Goal: Task Accomplishment & Management: Use online tool/utility

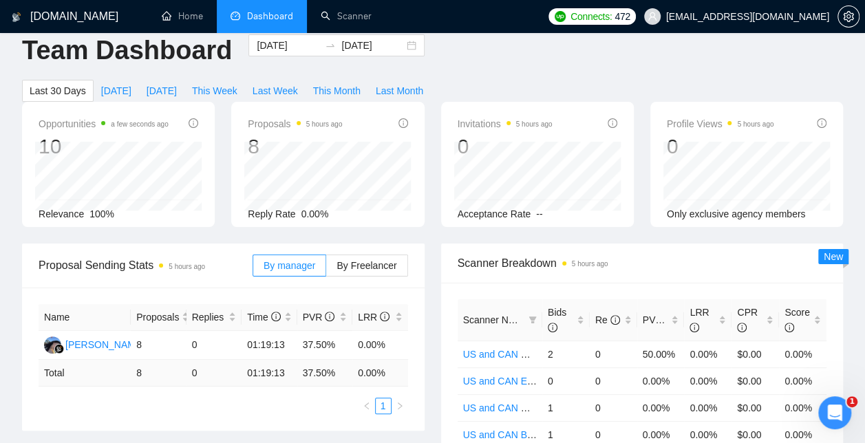
scroll to position [18, 0]
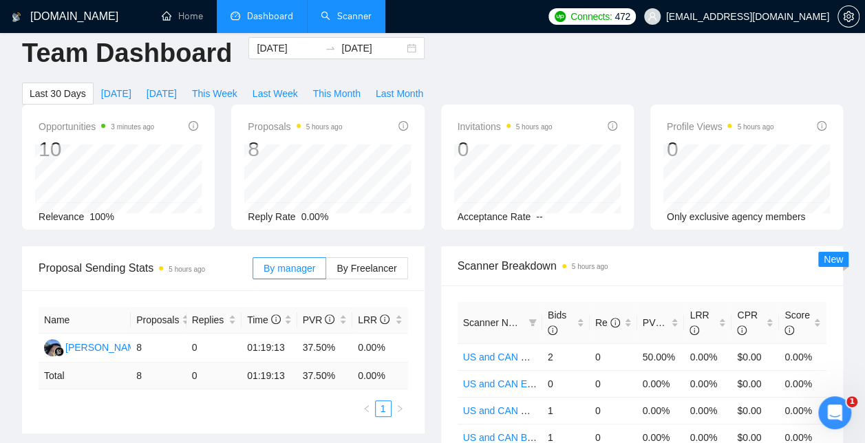
click at [341, 22] on link "Scanner" at bounding box center [346, 16] width 51 height 12
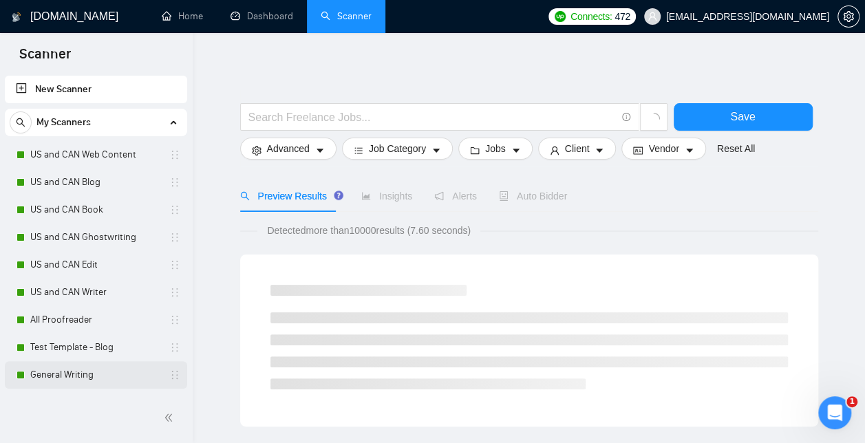
click at [96, 376] on link "General Writing" at bounding box center [95, 375] width 131 height 28
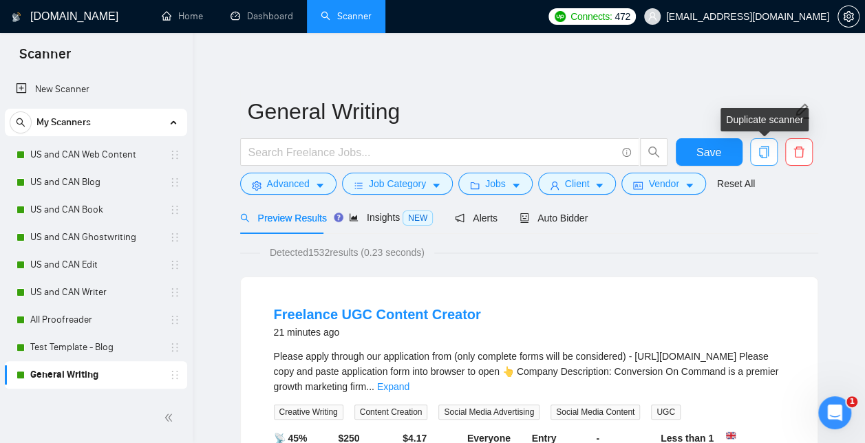
click at [767, 149] on icon "copy" at bounding box center [764, 152] width 12 height 12
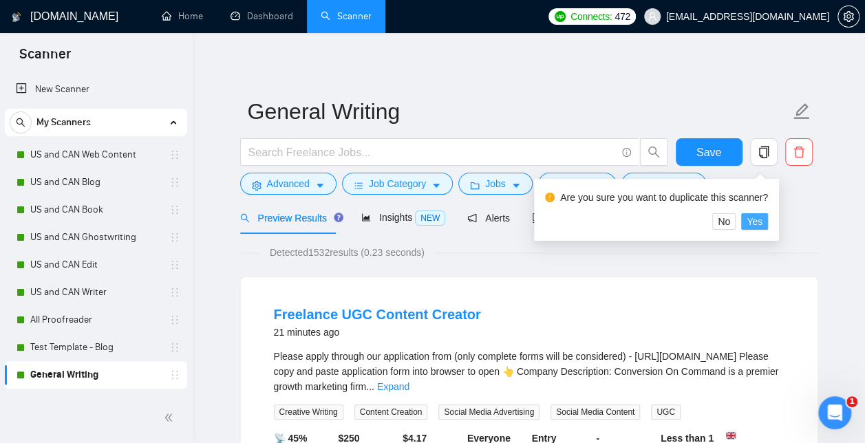
click at [759, 215] on span "Yes" at bounding box center [755, 221] width 16 height 15
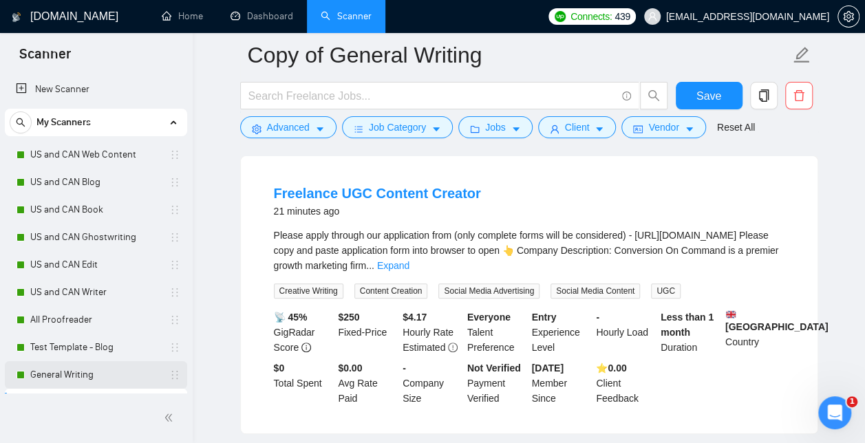
scroll to position [23, 0]
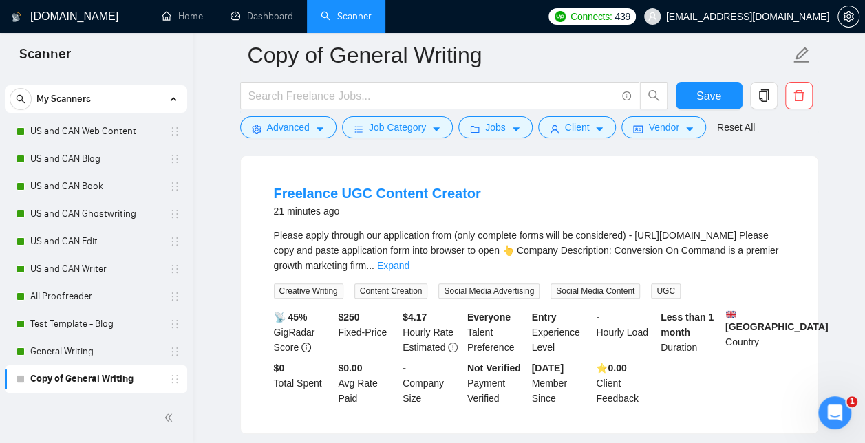
click at [105, 372] on link "Copy of General Writing" at bounding box center [95, 379] width 131 height 28
click at [295, 98] on input "text" at bounding box center [432, 95] width 368 height 17
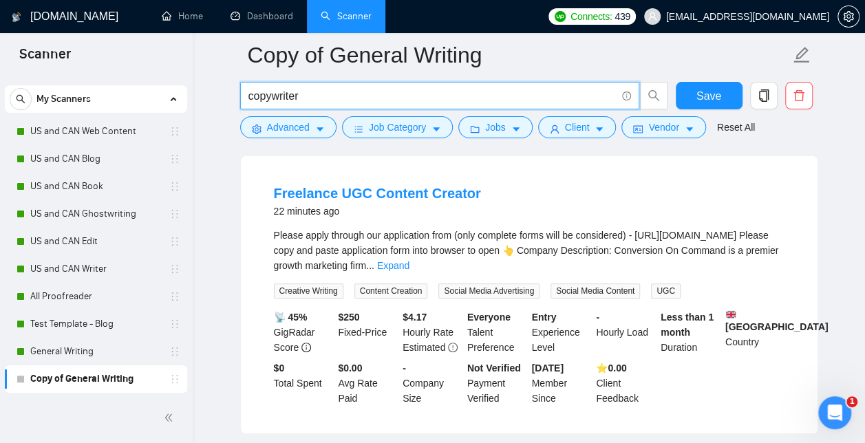
type input "copywriter"
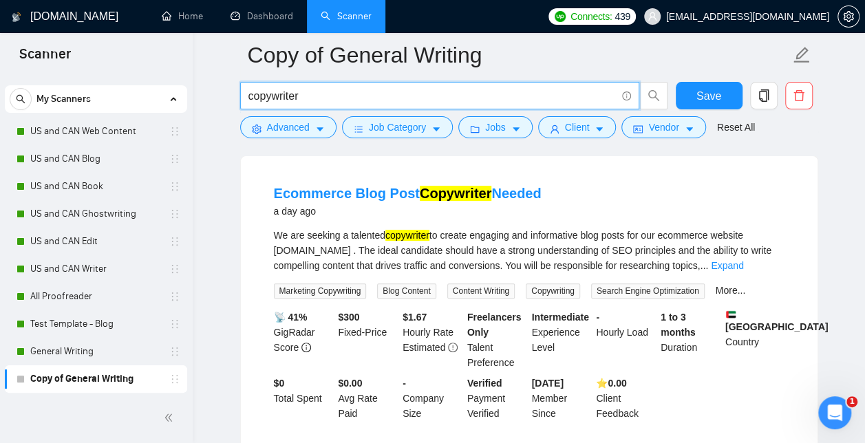
drag, startPoint x: 301, startPoint y: 95, endPoint x: 229, endPoint y: 96, distance: 72.3
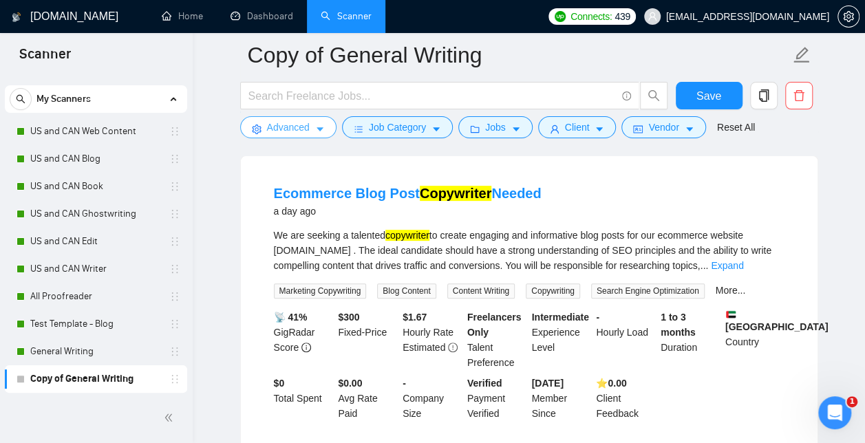
click at [284, 123] on span "Advanced" at bounding box center [288, 127] width 43 height 15
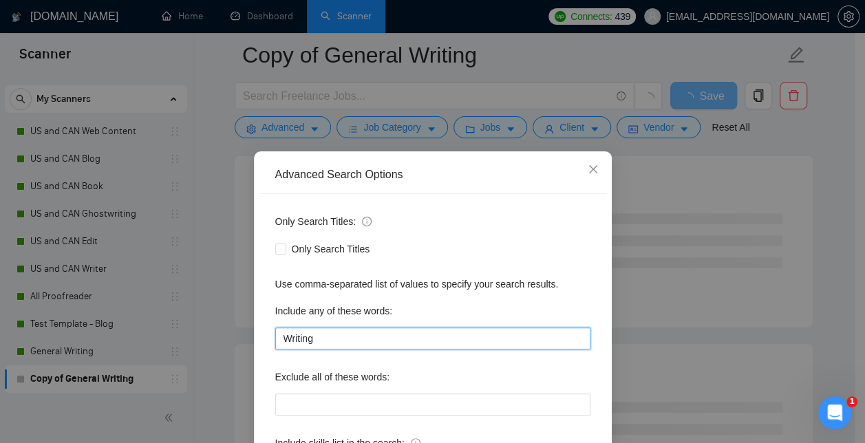
drag, startPoint x: 319, startPoint y: 339, endPoint x: 185, endPoint y: 349, distance: 134.6
click at [185, 349] on div "Advanced Search Options Only Search Titles: Only Search Titles Use comma-separa…" at bounding box center [432, 221] width 865 height 443
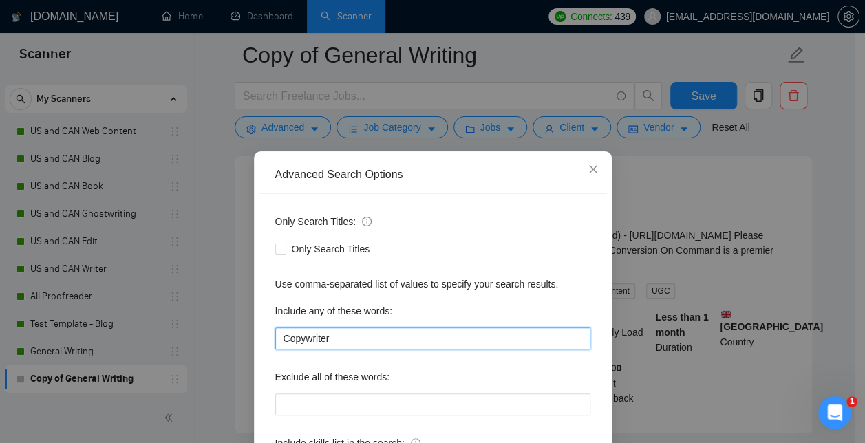
type input "Copywriter"
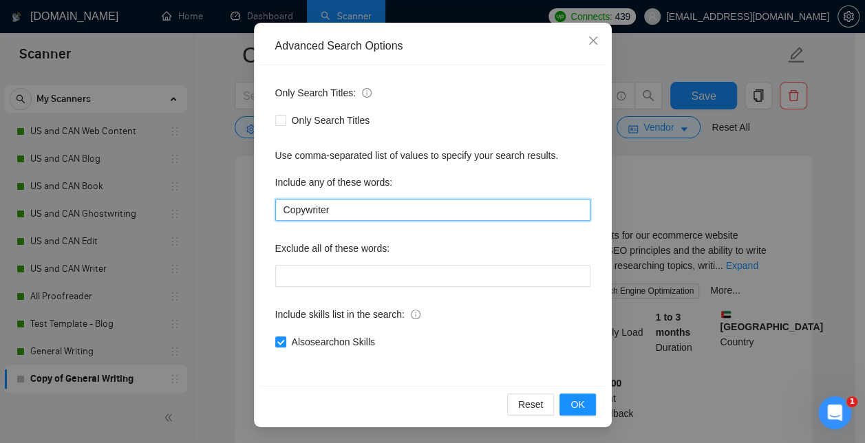
scroll to position [145, 0]
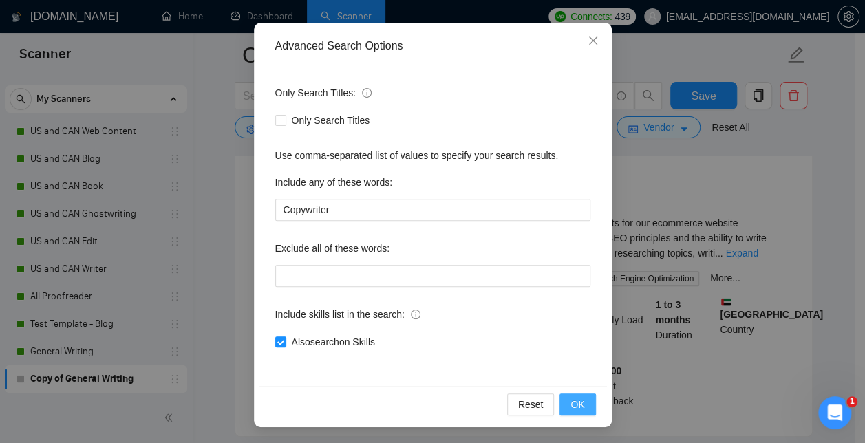
click at [574, 408] on span "OK" at bounding box center [578, 404] width 14 height 15
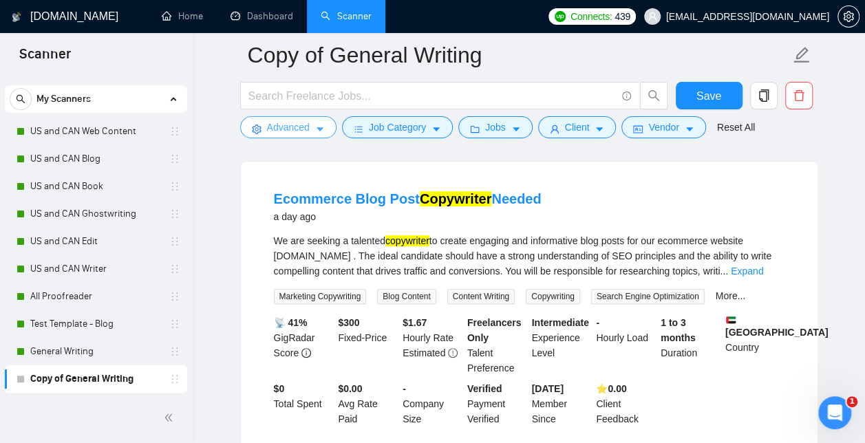
scroll to position [0, 0]
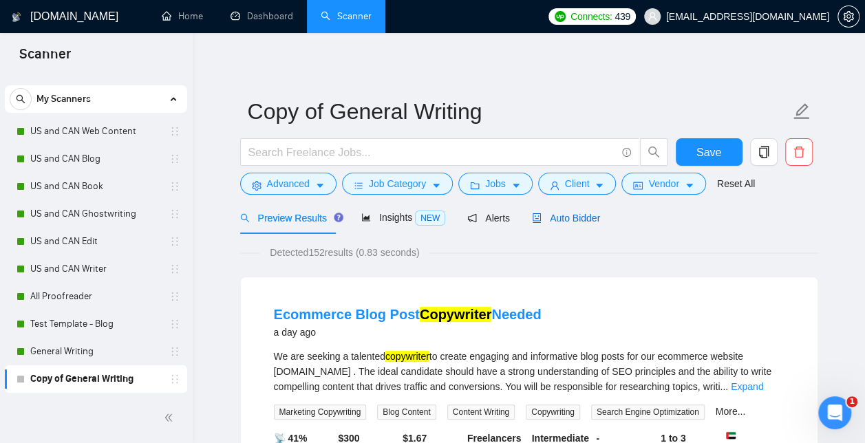
click at [572, 215] on span "Auto Bidder" at bounding box center [566, 218] width 68 height 11
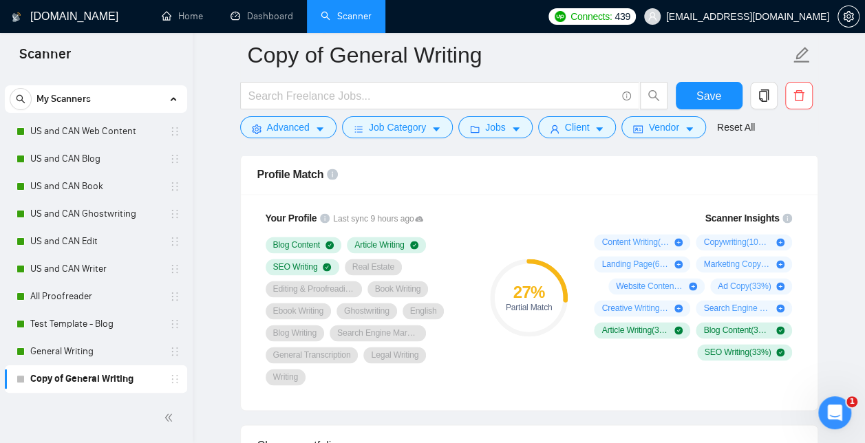
scroll to position [895, 0]
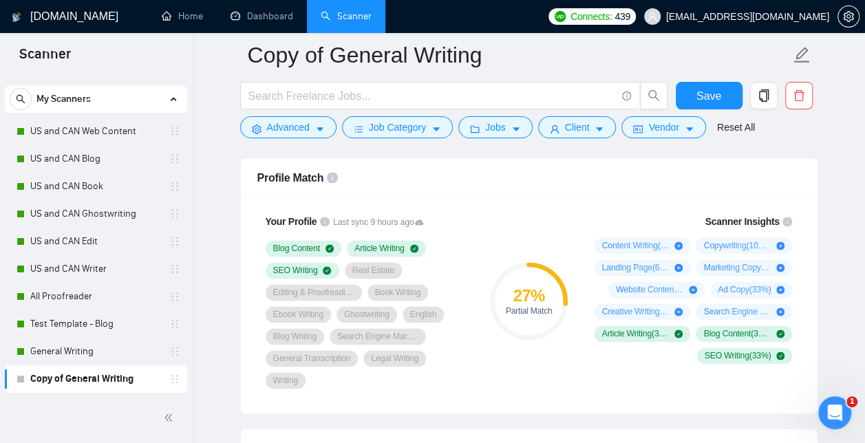
click at [679, 242] on icon "plus-circle" at bounding box center [679, 246] width 8 height 8
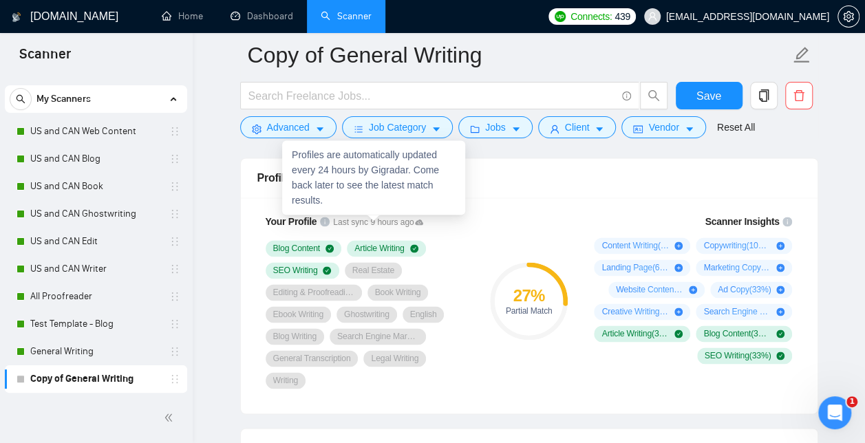
click at [321, 213] on div "Profiles are automatically updated every 24 hours by Gigradar. Come back later …" at bounding box center [373, 177] width 183 height 74
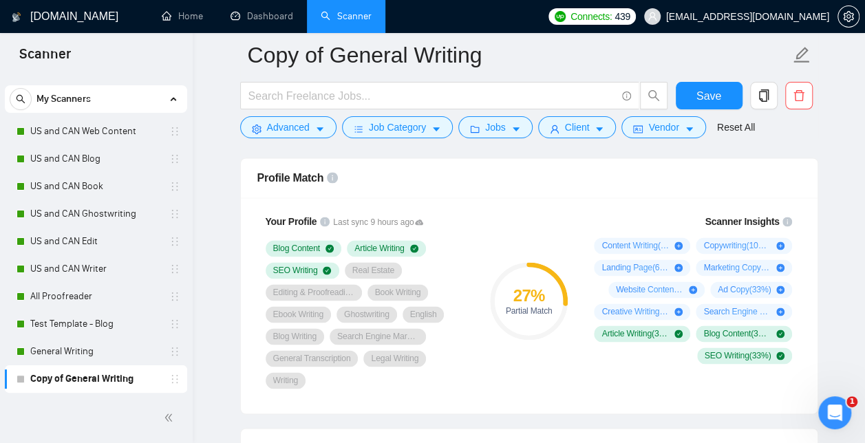
click at [143, 377] on link "Copy of General Writing" at bounding box center [95, 379] width 131 height 28
click at [277, 129] on span "Advanced" at bounding box center [288, 127] width 43 height 15
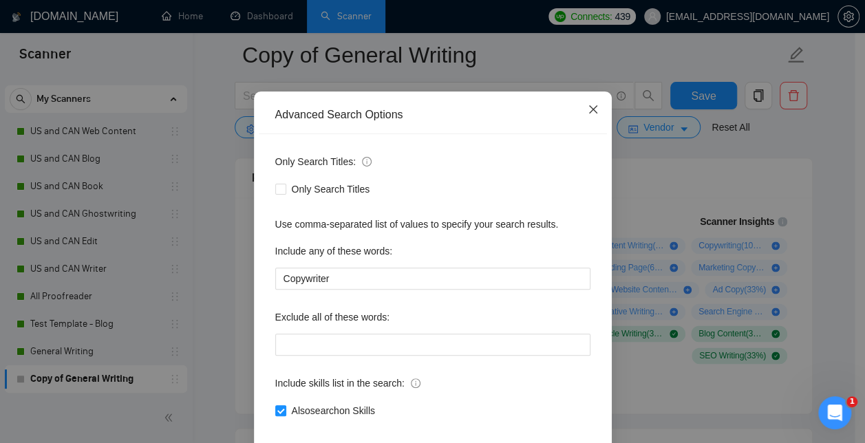
click at [592, 129] on span "Close" at bounding box center [593, 110] width 37 height 37
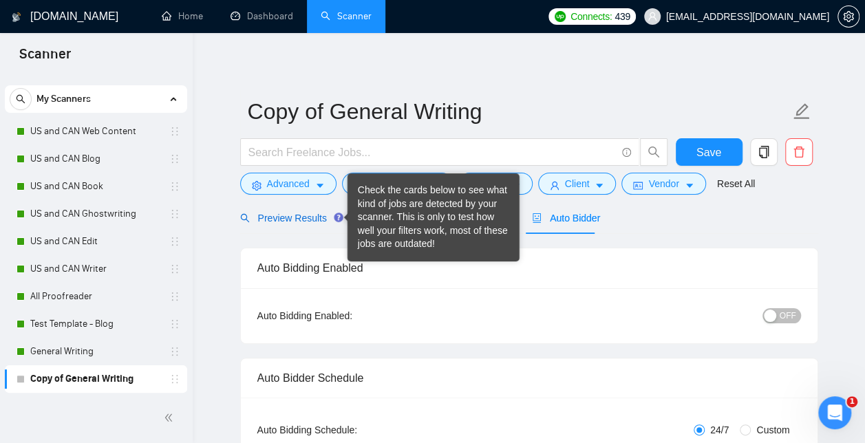
click at [293, 225] on div "Preview Results" at bounding box center [289, 218] width 99 height 15
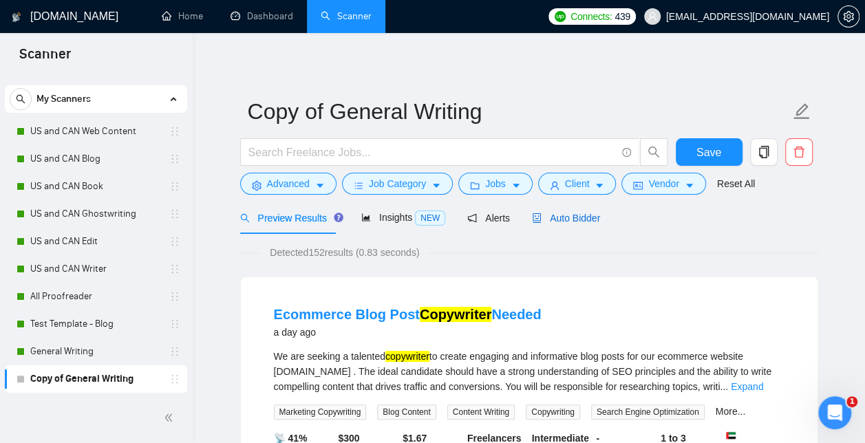
click at [559, 219] on span "Auto Bidder" at bounding box center [566, 218] width 68 height 11
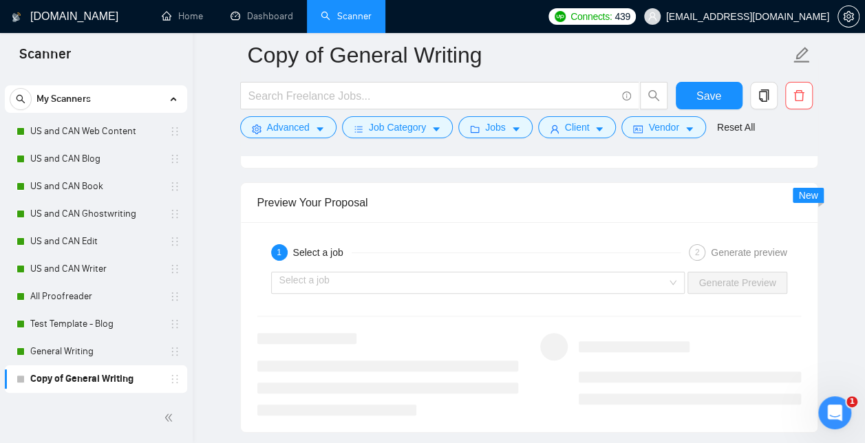
scroll to position [2629, 0]
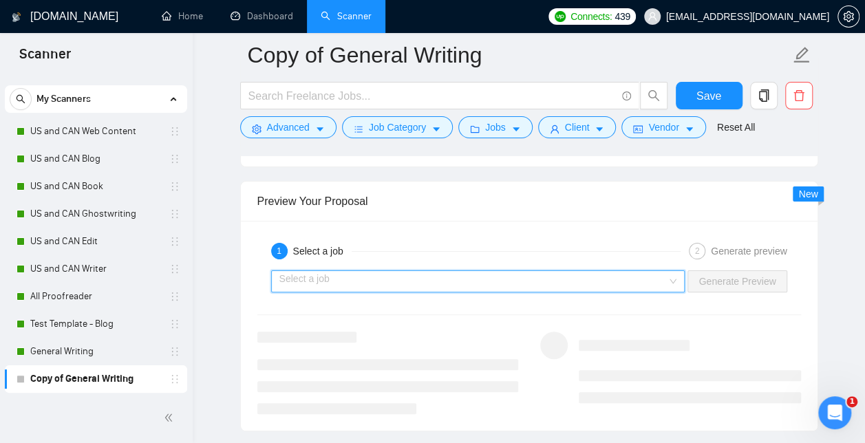
click at [433, 273] on input "search" at bounding box center [473, 281] width 388 height 21
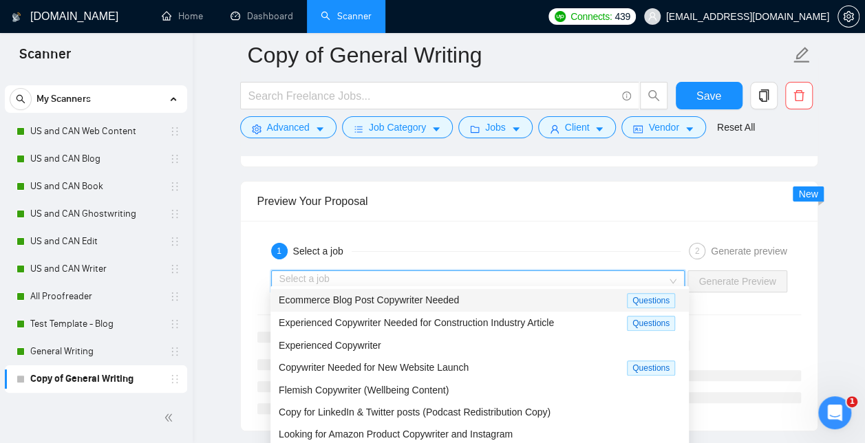
click at [418, 299] on span "Ecommerce Blog Post Copywriter Needed" at bounding box center [369, 300] width 180 height 11
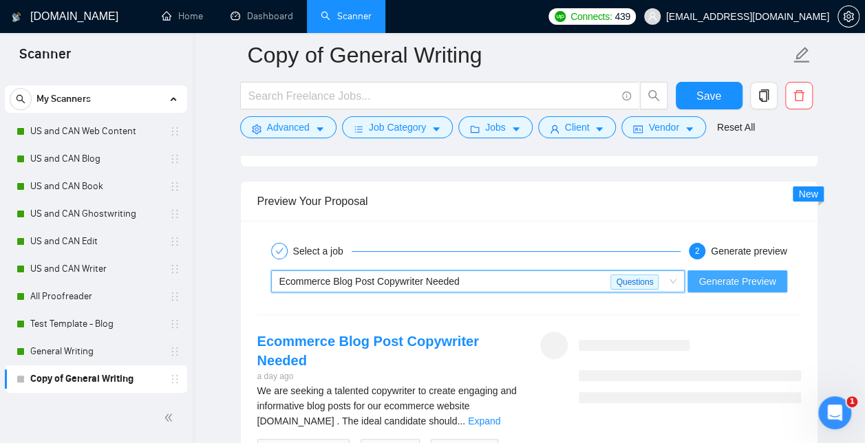
click at [735, 276] on span "Generate Preview" at bounding box center [737, 281] width 77 height 15
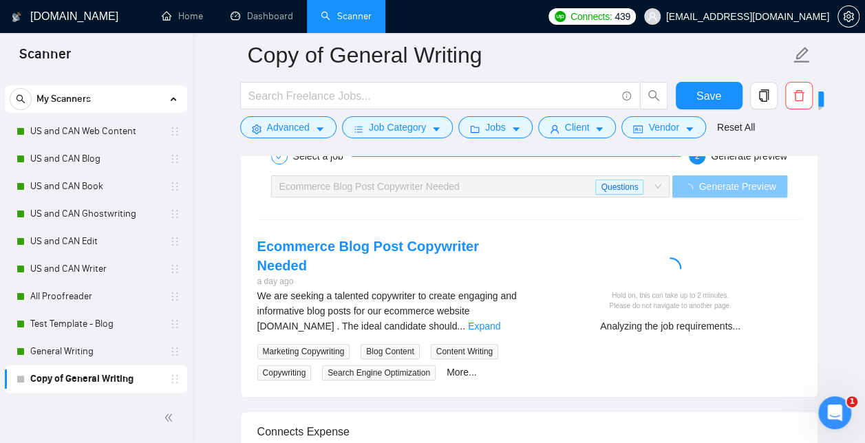
scroll to position [2724, 0]
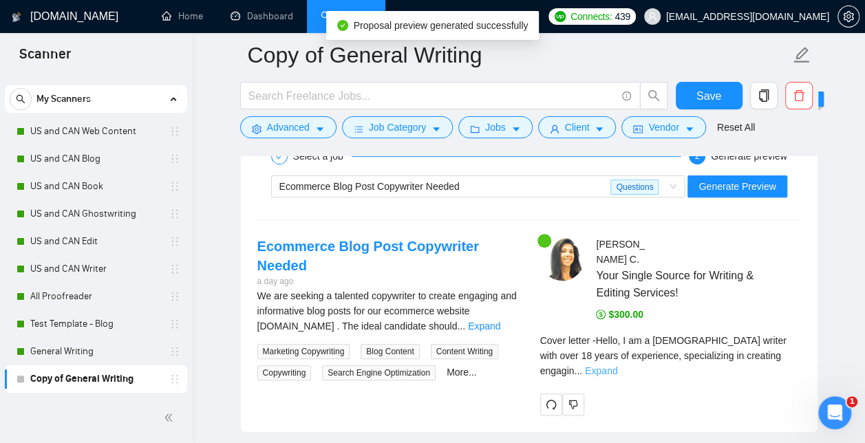
click at [617, 365] on link "Expand" at bounding box center [601, 370] width 32 height 11
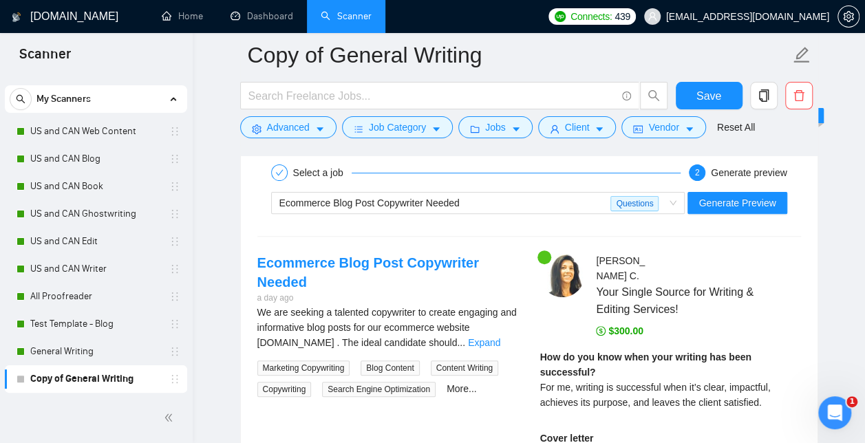
scroll to position [2706, 0]
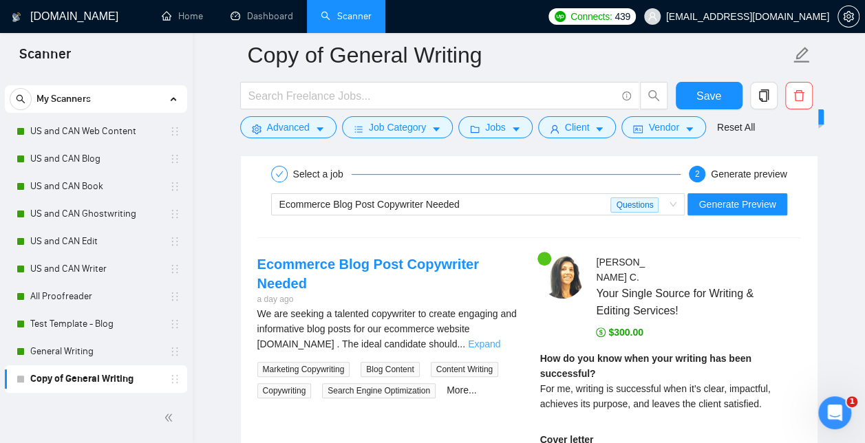
click at [497, 339] on link "Expand" at bounding box center [484, 344] width 32 height 11
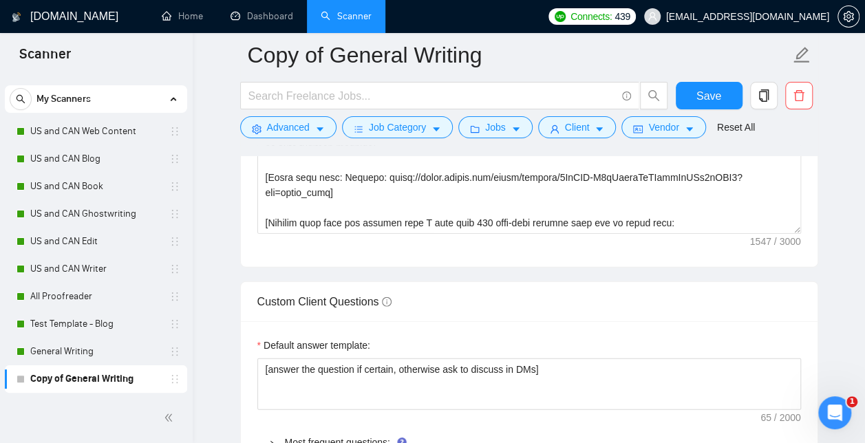
scroll to position [1825, 0]
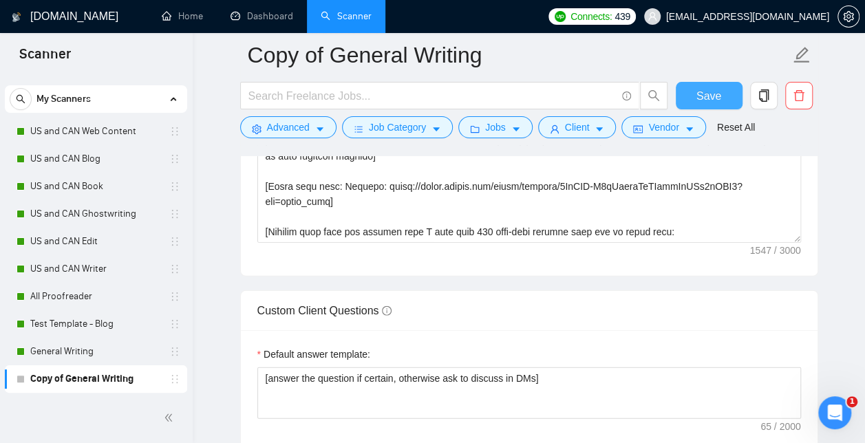
click at [712, 93] on span "Save" at bounding box center [709, 95] width 25 height 17
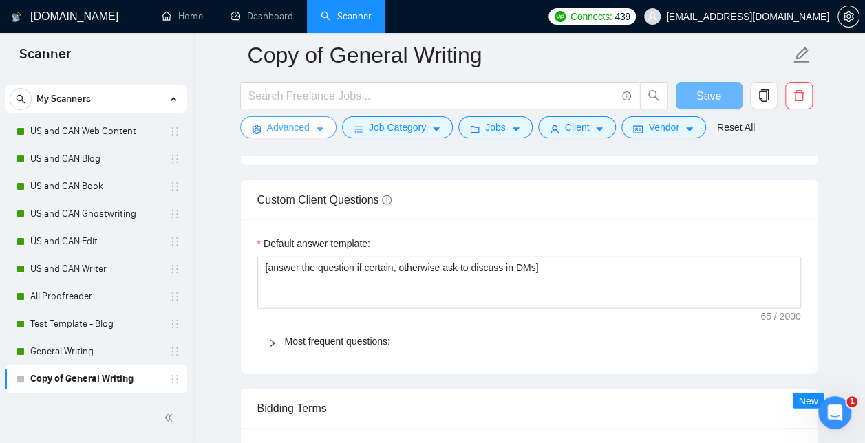
click at [299, 124] on span "Advanced" at bounding box center [288, 127] width 43 height 15
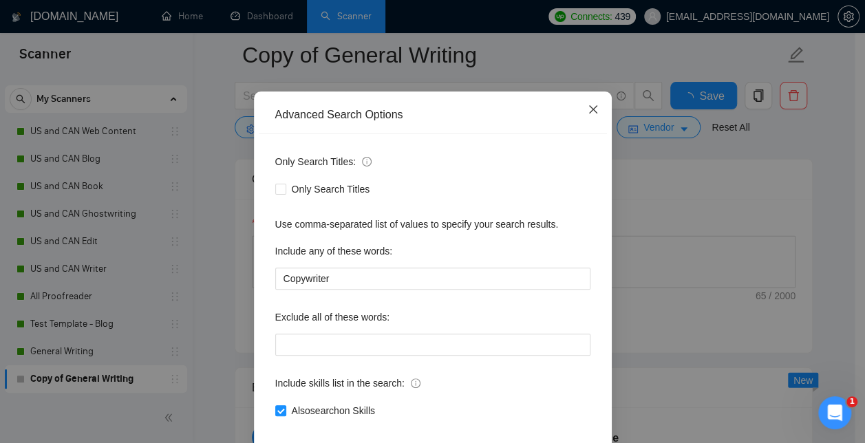
click at [592, 115] on icon "close" at bounding box center [593, 109] width 11 height 11
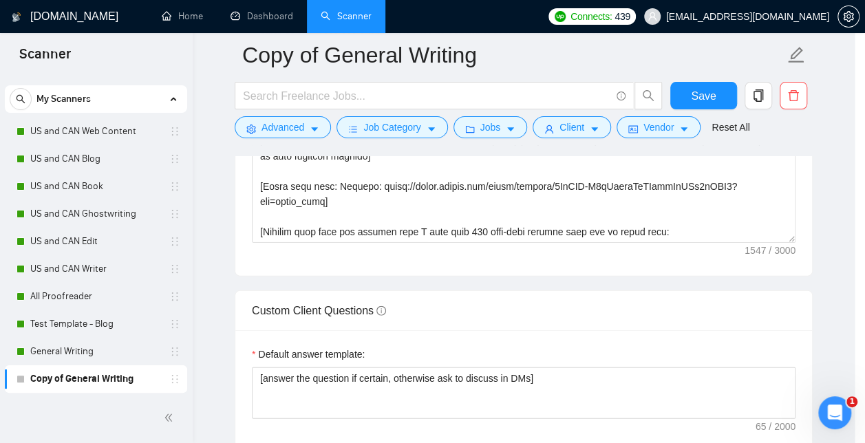
click at [325, 52] on div "Advanced Search Options Only Search Titles: Only Search Titles Use comma-separa…" at bounding box center [432, 221] width 865 height 443
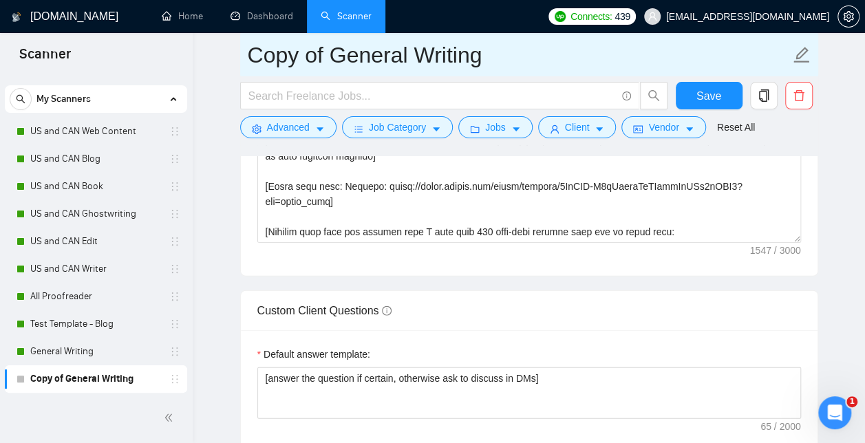
click at [333, 56] on input "Copy of General Writing" at bounding box center [519, 55] width 542 height 34
drag, startPoint x: 496, startPoint y: 61, endPoint x: 251, endPoint y: 50, distance: 245.2
click at [251, 50] on input "Copy of General Writing" at bounding box center [519, 55] width 542 height 34
type input "General Copywriter"
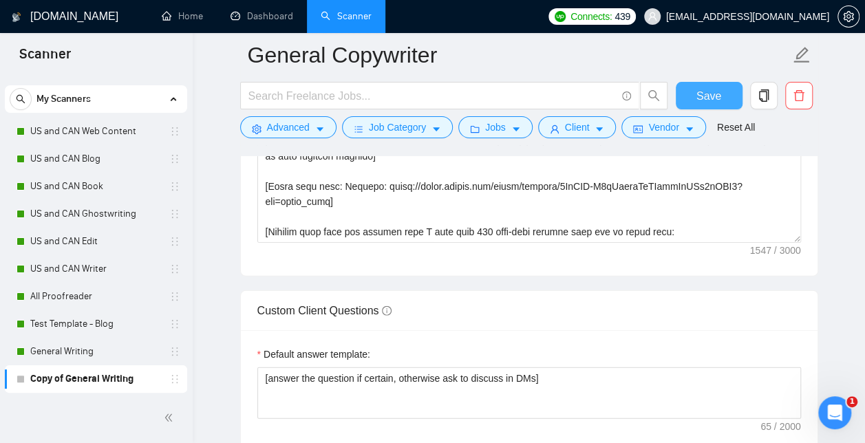
click at [720, 102] on button "Save" at bounding box center [709, 96] width 67 height 28
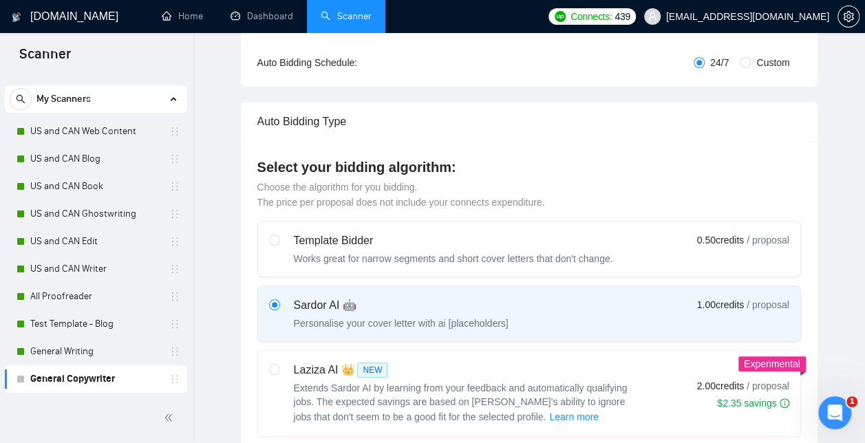
scroll to position [0, 0]
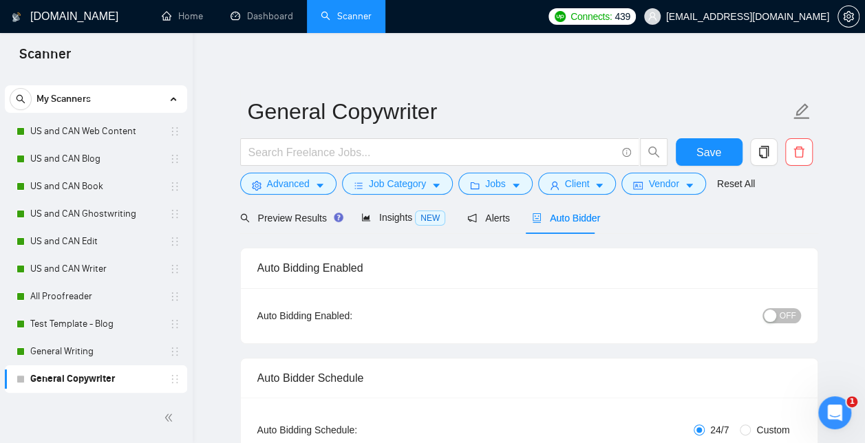
click at [771, 316] on div "button" at bounding box center [770, 316] width 12 height 12
click at [717, 142] on button "Save" at bounding box center [709, 152] width 67 height 28
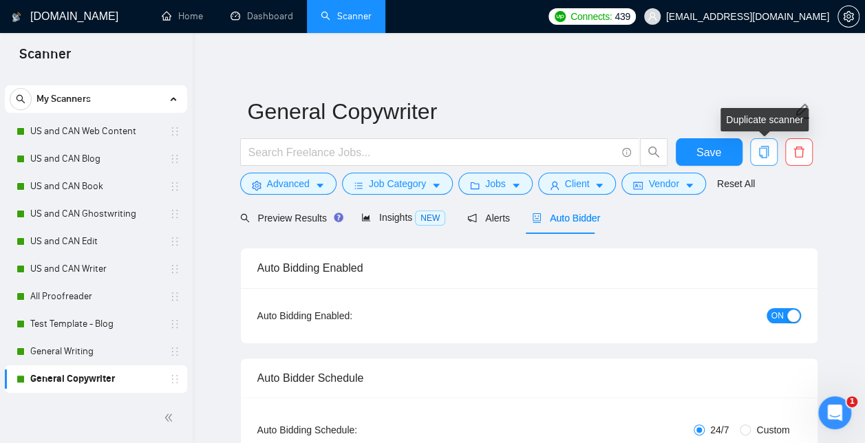
click at [765, 160] on button "button" at bounding box center [764, 152] width 28 height 28
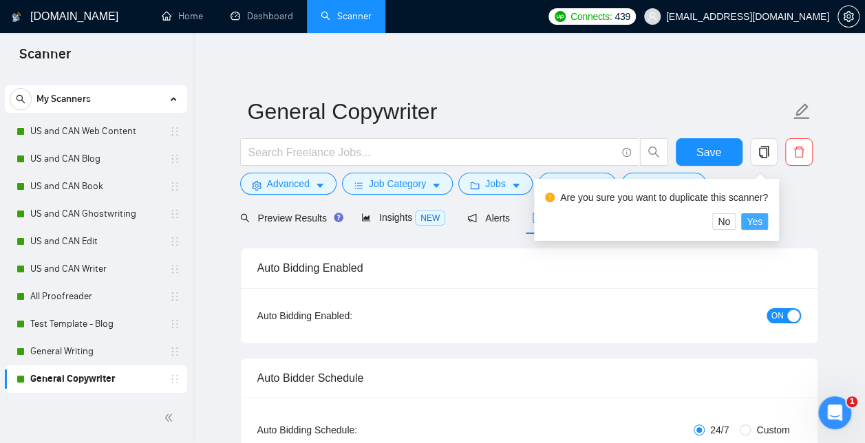
click at [752, 221] on span "Yes" at bounding box center [755, 221] width 16 height 15
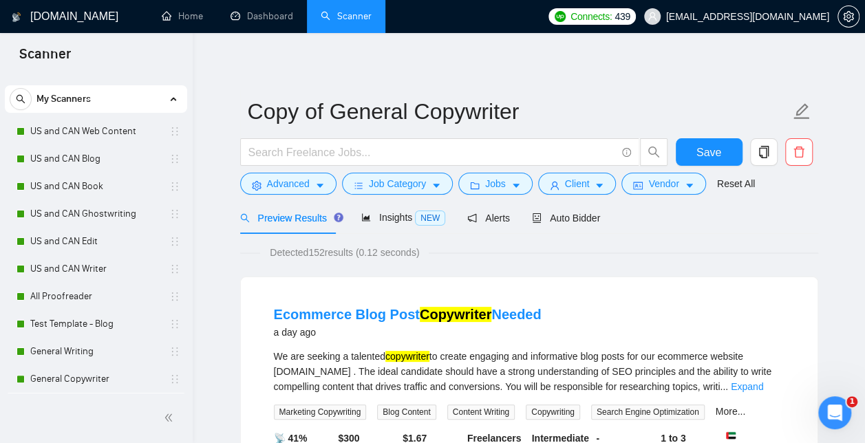
scroll to position [51, 0]
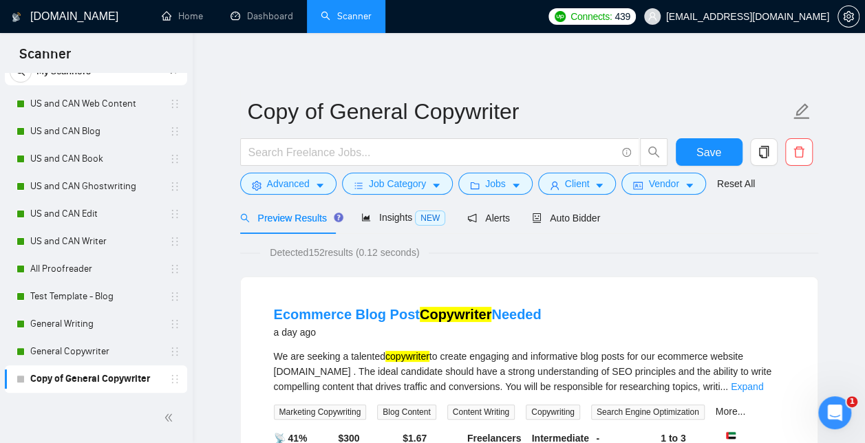
click at [131, 387] on link "Copy of General Copywriter" at bounding box center [95, 379] width 131 height 28
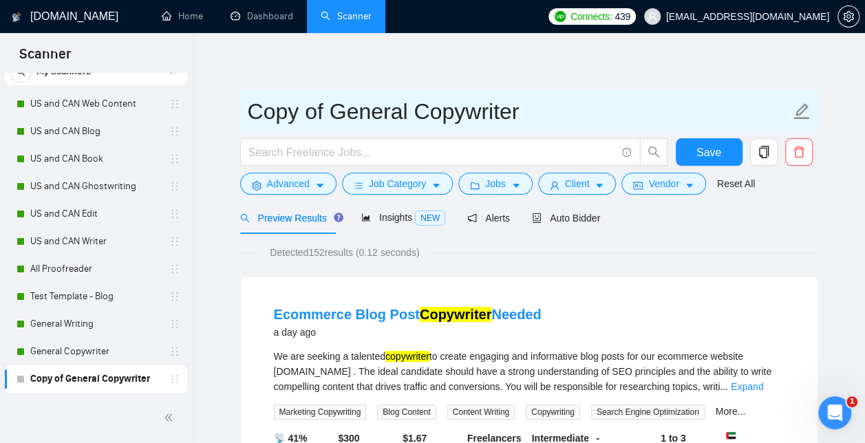
click at [416, 110] on input "Copy of General Copywriter" at bounding box center [519, 111] width 542 height 34
drag, startPoint x: 333, startPoint y: 109, endPoint x: 208, endPoint y: 127, distance: 126.5
drag, startPoint x: 454, startPoint y: 112, endPoint x: 350, endPoint y: 113, distance: 104.6
click at [350, 113] on input "General Copywriter" at bounding box center [519, 111] width 542 height 34
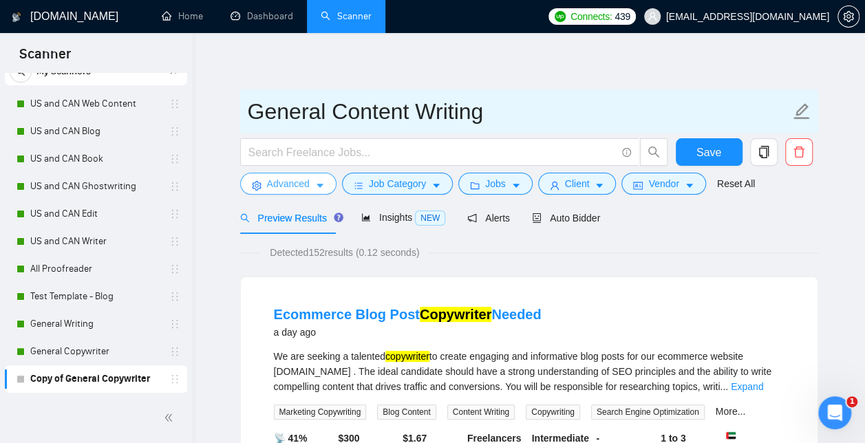
type input "General Content Writing"
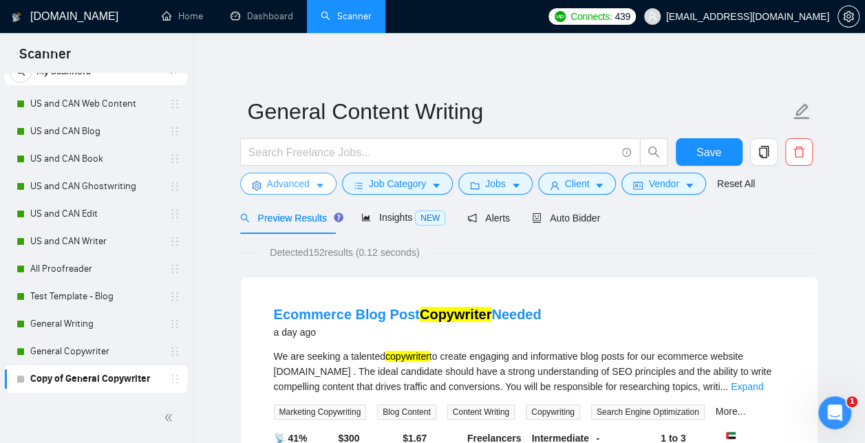
click at [284, 190] on span "Advanced" at bounding box center [288, 183] width 43 height 15
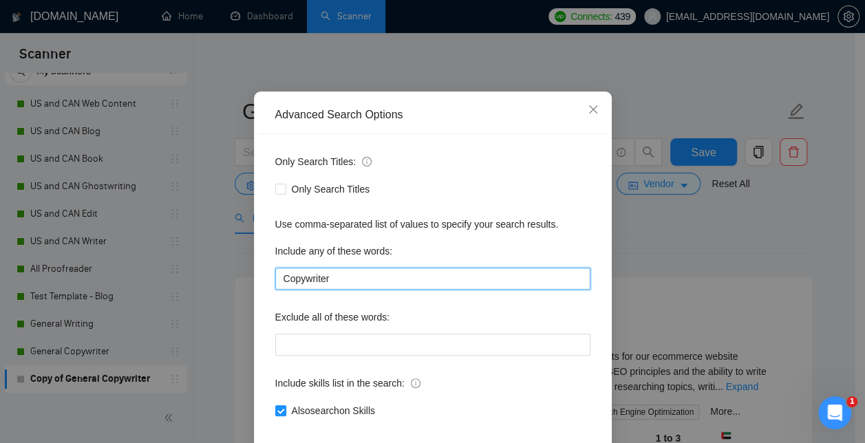
drag, startPoint x: 337, startPoint y: 341, endPoint x: 198, endPoint y: 348, distance: 139.2
click at [198, 348] on div "Advanced Search Options Only Search Titles: Only Search Titles Use comma-separa…" at bounding box center [432, 221] width 865 height 443
type input "Content Writing"
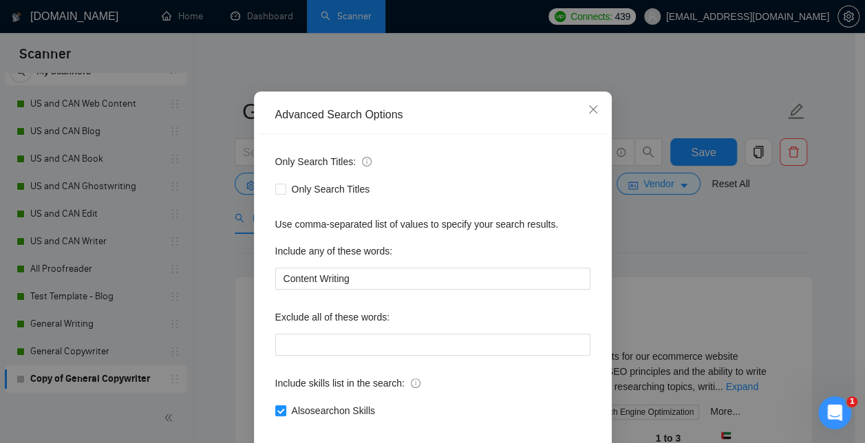
click at [407, 178] on div "Only Search Titles:" at bounding box center [432, 165] width 315 height 28
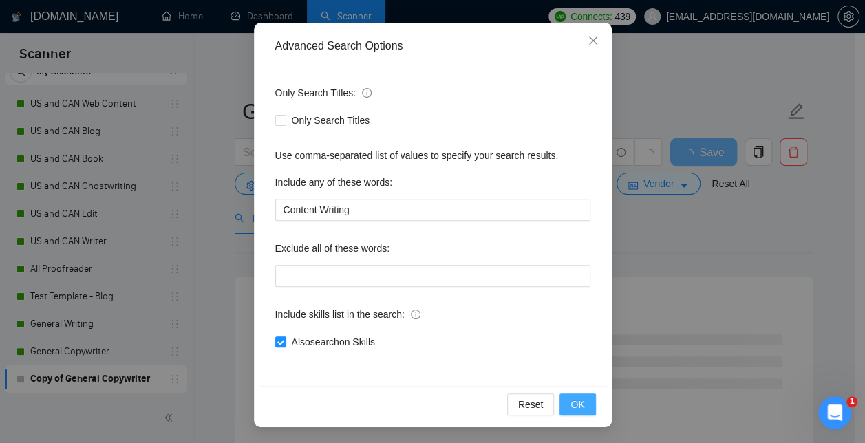
click at [571, 414] on button "OK" at bounding box center [578, 405] width 36 height 22
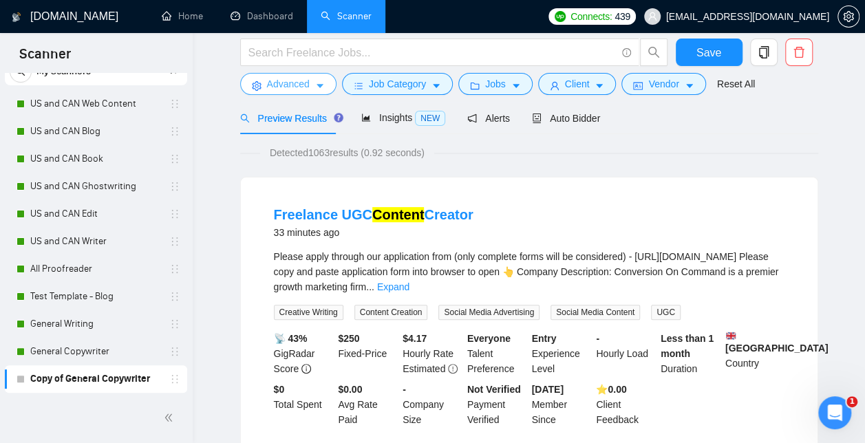
scroll to position [0, 0]
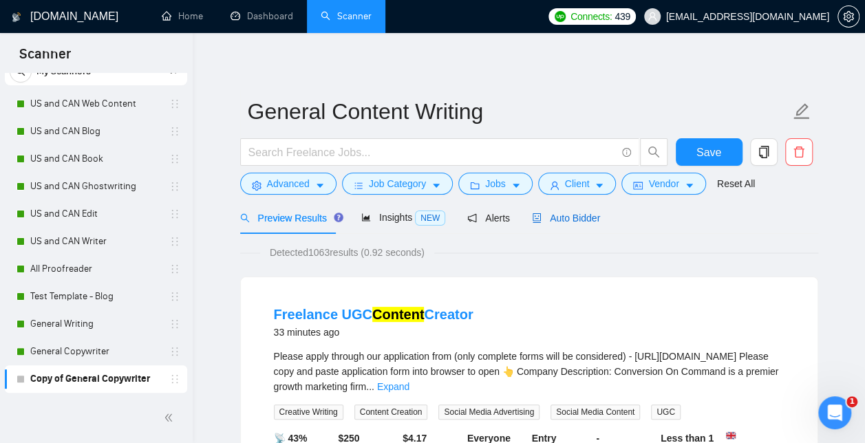
click at [566, 222] on span "Auto Bidder" at bounding box center [566, 218] width 68 height 11
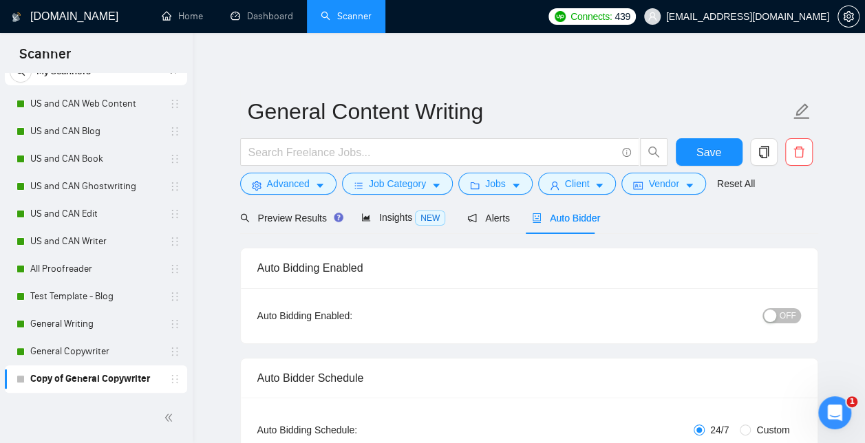
click at [767, 319] on div "button" at bounding box center [770, 316] width 12 height 12
click at [714, 151] on span "Save" at bounding box center [709, 152] width 25 height 17
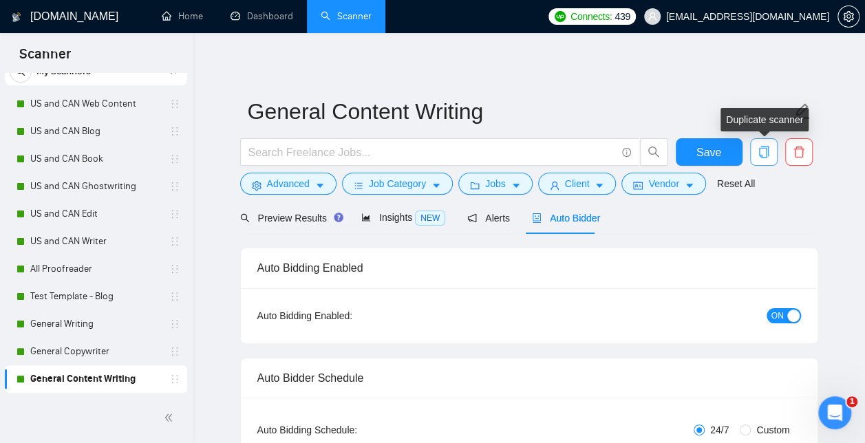
click at [764, 156] on icon "copy" at bounding box center [764, 152] width 12 height 12
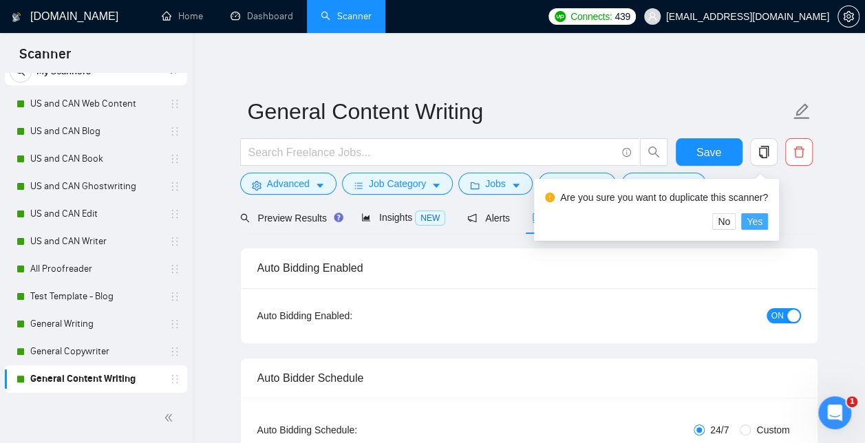
click at [754, 219] on span "Yes" at bounding box center [755, 221] width 16 height 15
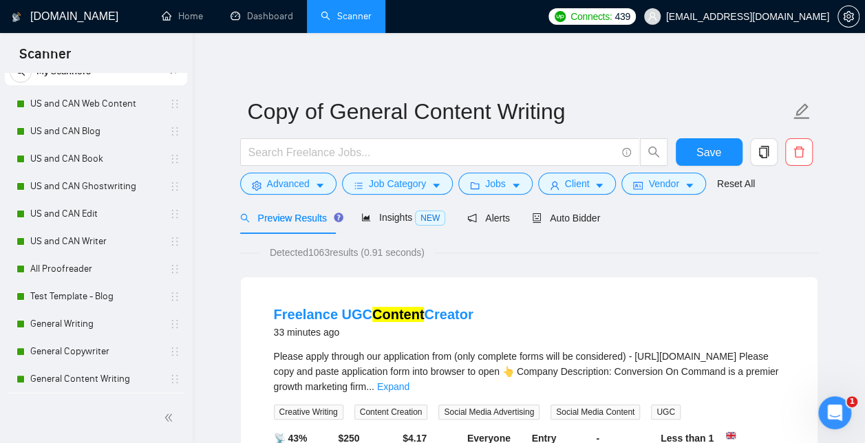
scroll to position [78, 0]
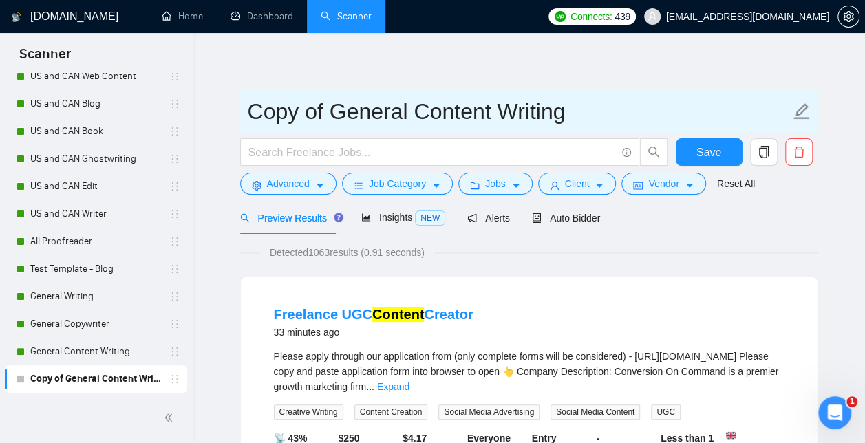
drag, startPoint x: 584, startPoint y: 114, endPoint x: 215, endPoint y: 132, distance: 369.3
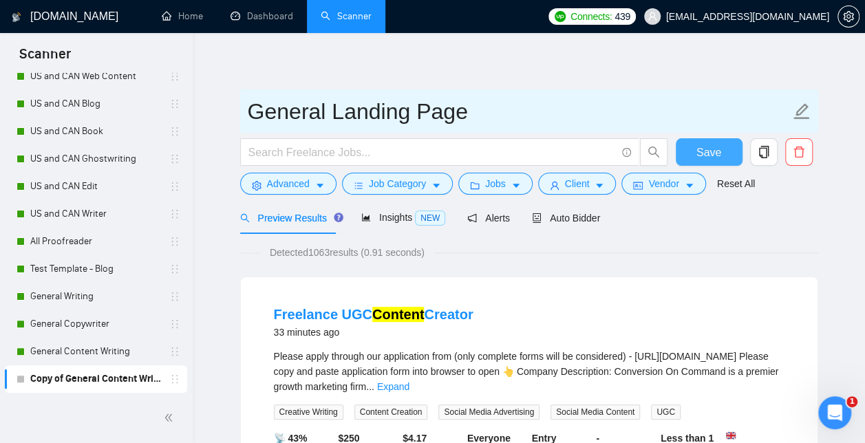
type input "General Landing Page"
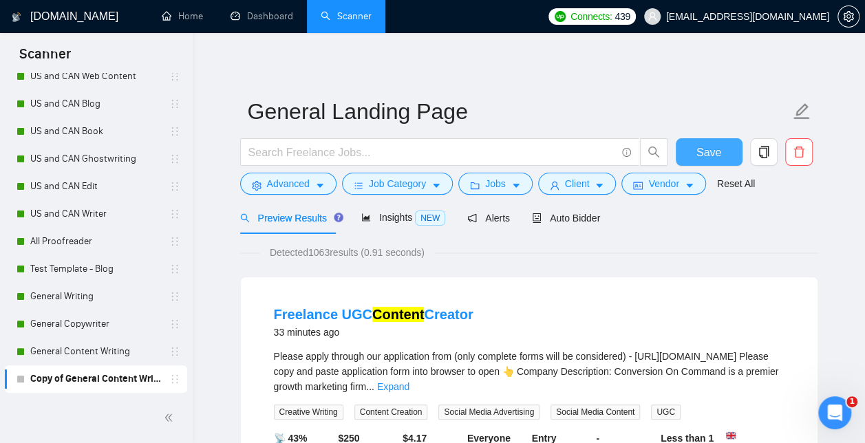
click at [709, 149] on span "Save" at bounding box center [709, 152] width 25 height 17
click at [284, 183] on span "Advanced" at bounding box center [288, 183] width 43 height 15
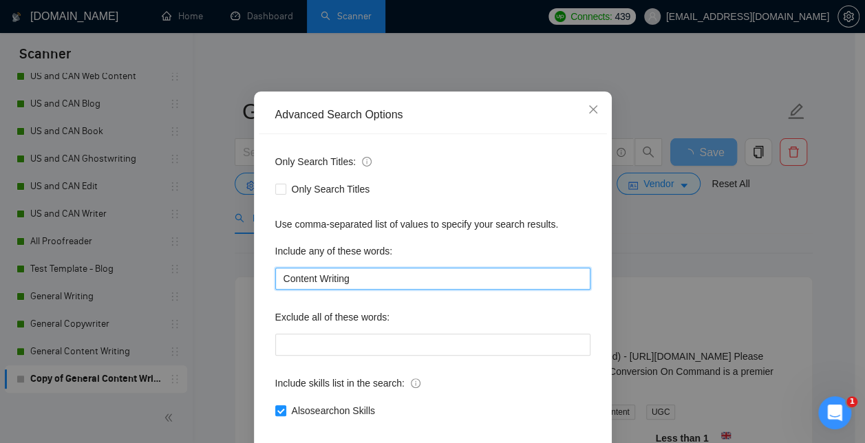
click at [167, 333] on div "Advanced Search Options Only Search Titles: Only Search Titles Use comma-separa…" at bounding box center [432, 221] width 865 height 443
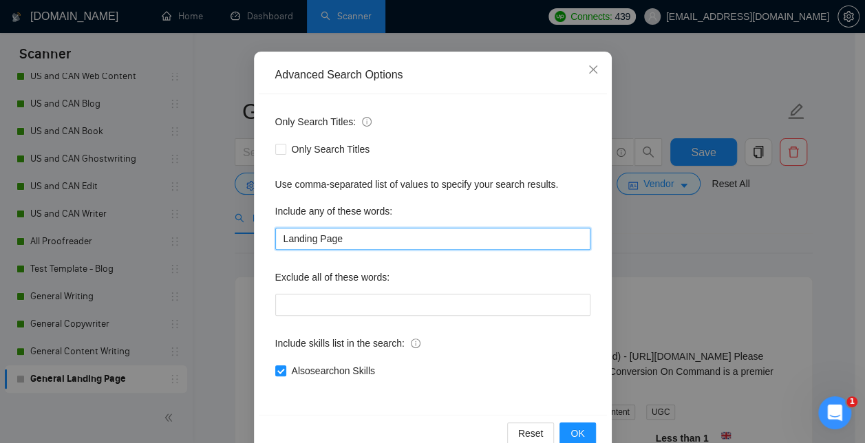
scroll to position [129, 0]
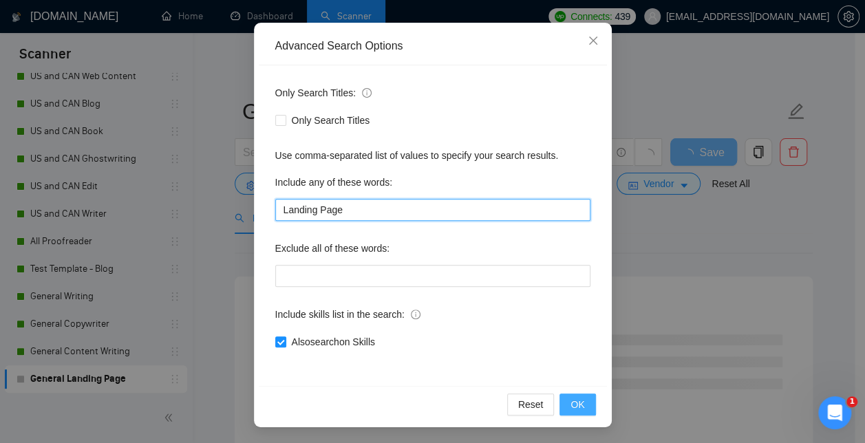
type input "Landing Page"
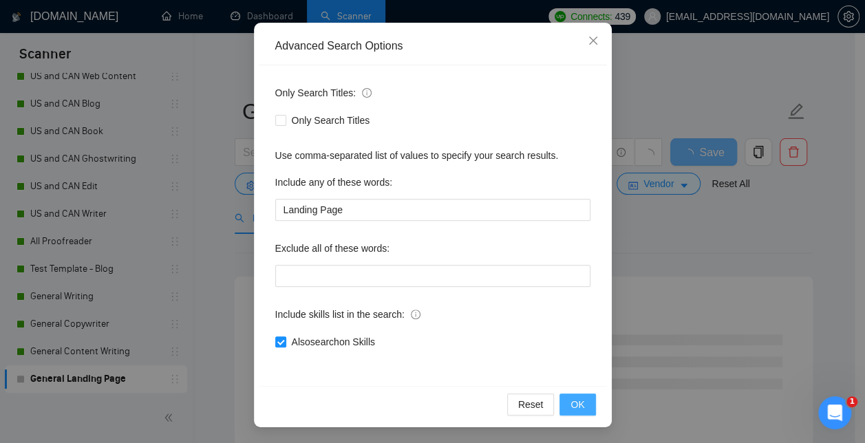
click at [573, 401] on span "OK" at bounding box center [578, 404] width 14 height 15
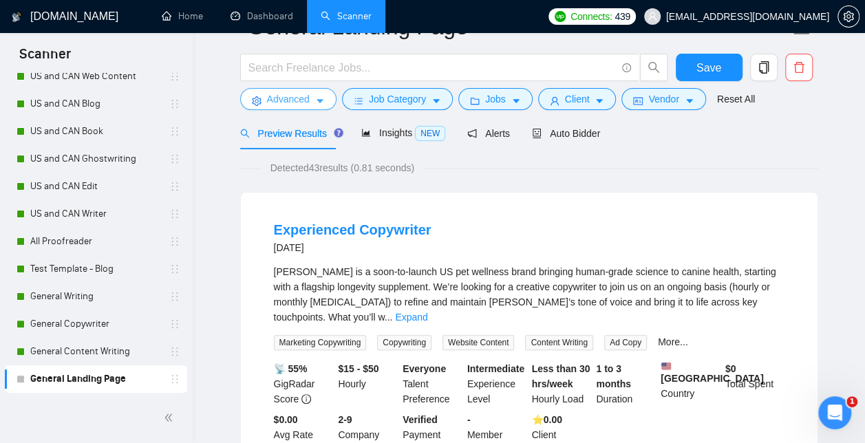
scroll to position [0, 0]
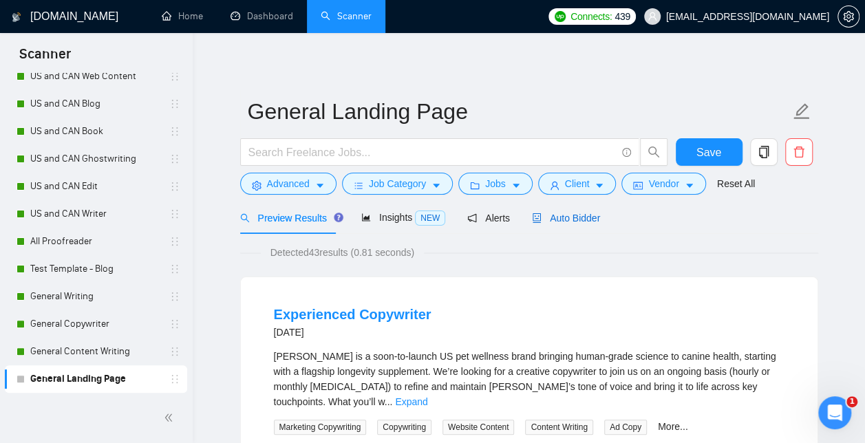
click at [573, 217] on span "Auto Bidder" at bounding box center [566, 218] width 68 height 11
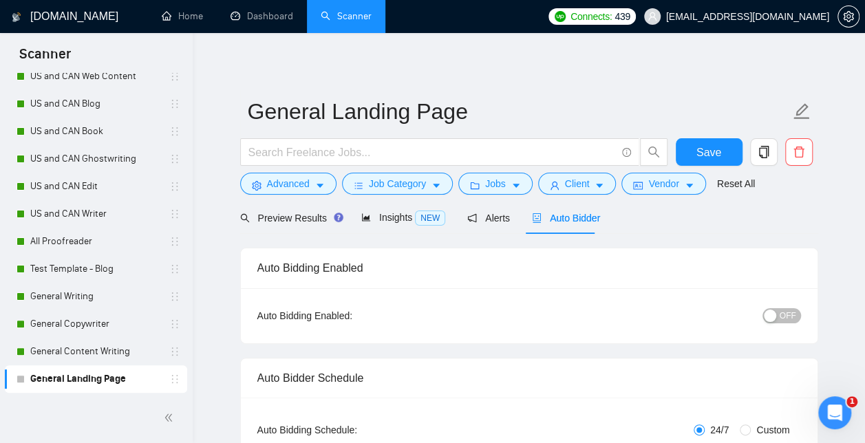
click at [768, 315] on div "button" at bounding box center [770, 316] width 12 height 12
click at [709, 149] on span "Save" at bounding box center [709, 152] width 25 height 17
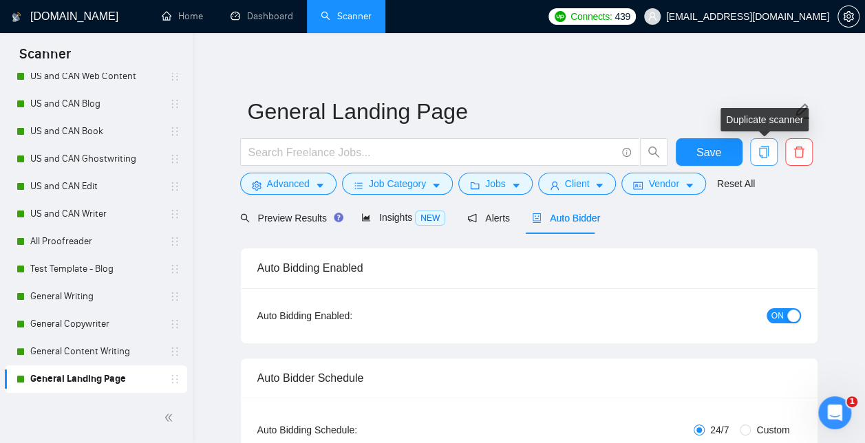
click at [768, 148] on icon "copy" at bounding box center [763, 152] width 10 height 12
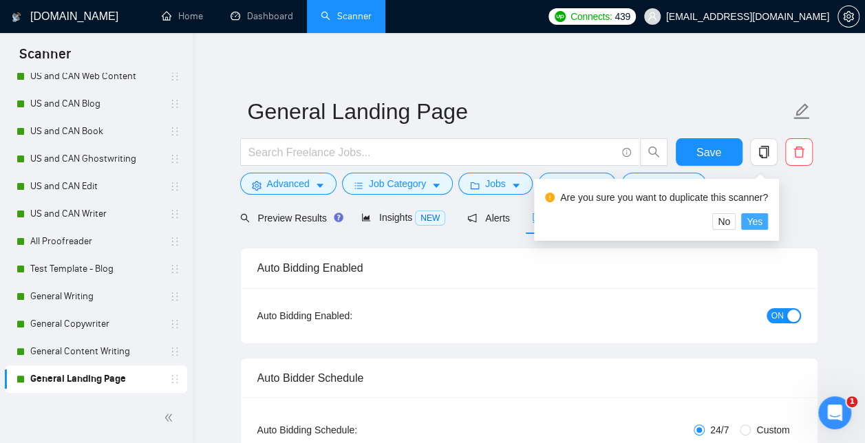
click at [752, 221] on span "Yes" at bounding box center [755, 221] width 16 height 15
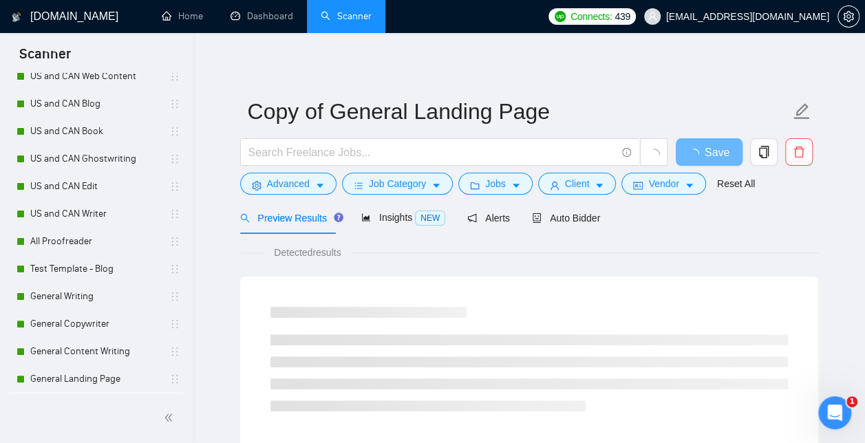
scroll to position [106, 0]
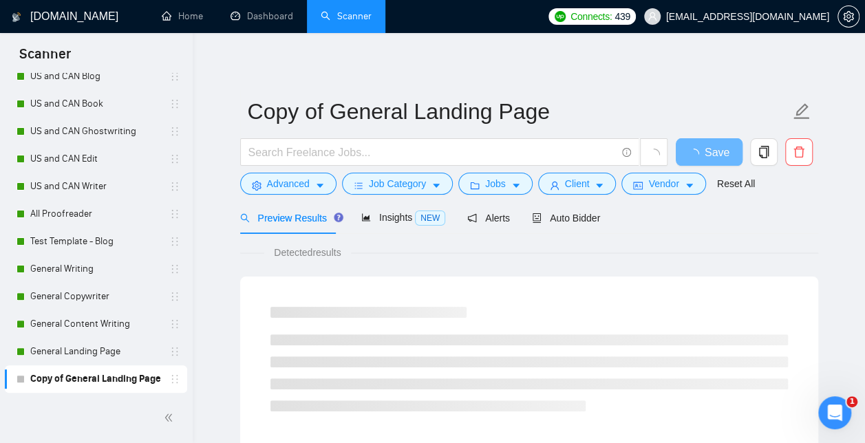
click at [104, 375] on link "Copy of General Landing Page" at bounding box center [95, 379] width 131 height 28
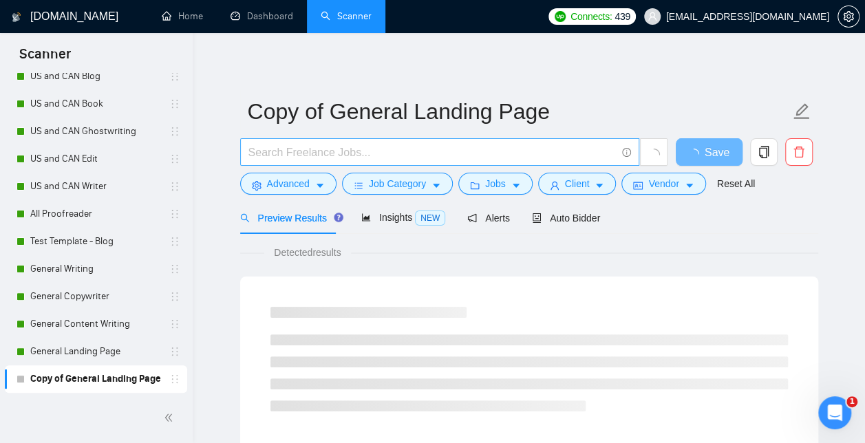
click at [264, 159] on input "text" at bounding box center [432, 152] width 368 height 17
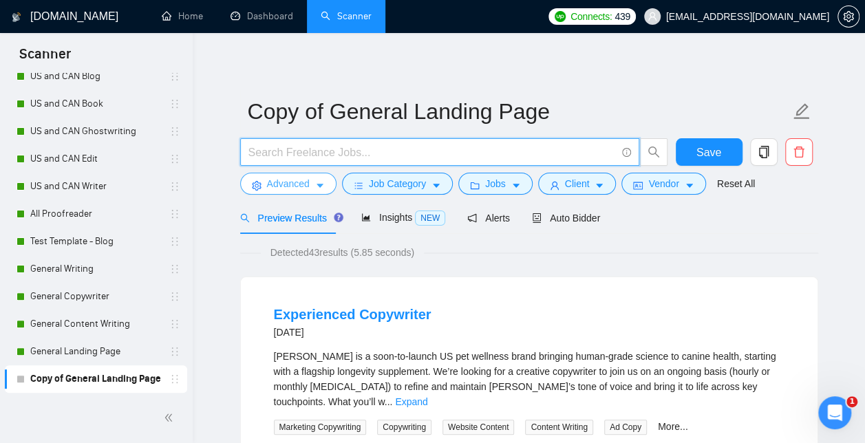
click at [267, 179] on span "Advanced" at bounding box center [288, 183] width 43 height 15
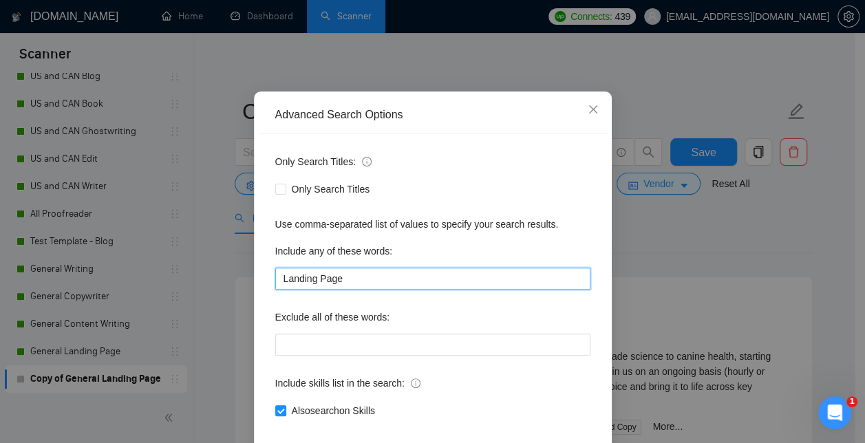
drag, startPoint x: 359, startPoint y: 337, endPoint x: 231, endPoint y: 350, distance: 129.4
click at [231, 350] on div "Advanced Search Options Only Search Titles: Only Search Titles Use comma-separa…" at bounding box center [432, 221] width 865 height 443
type input "Marketing"
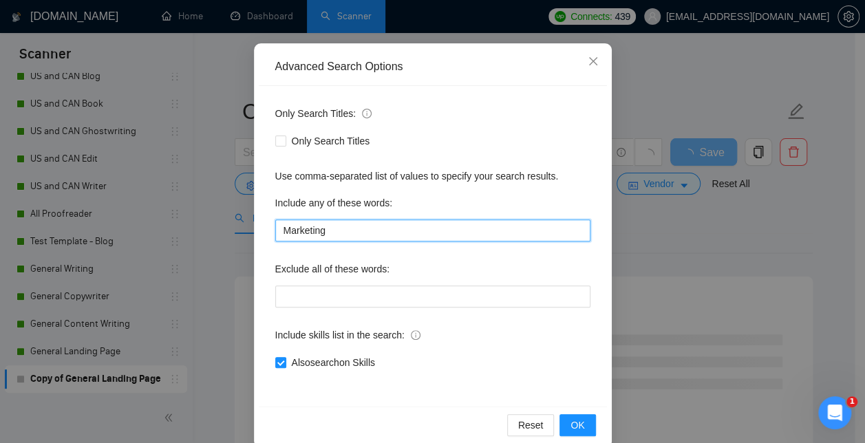
scroll to position [129, 0]
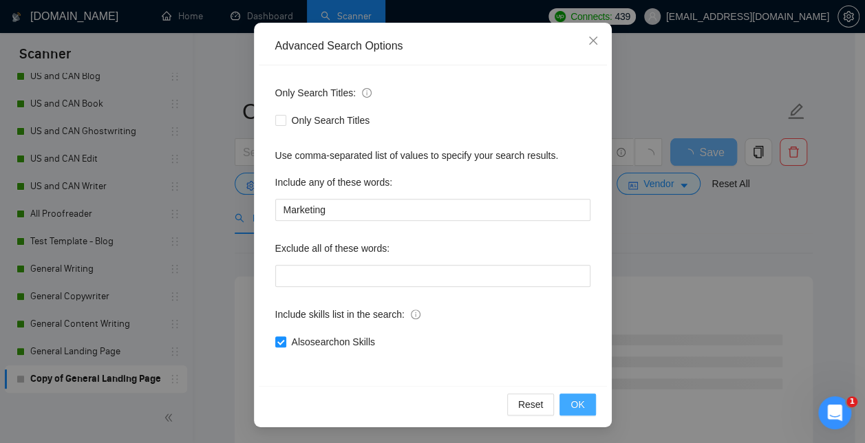
click at [571, 407] on span "OK" at bounding box center [578, 404] width 14 height 15
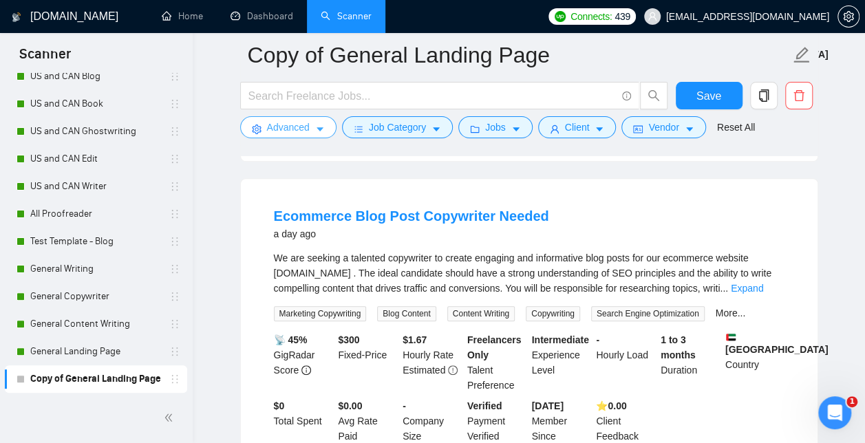
scroll to position [405, 0]
click at [758, 294] on link "Expand" at bounding box center [747, 288] width 32 height 11
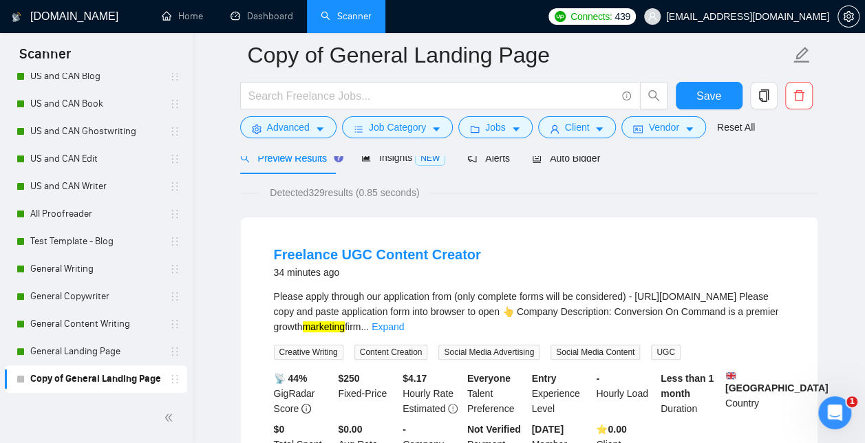
scroll to position [0, 0]
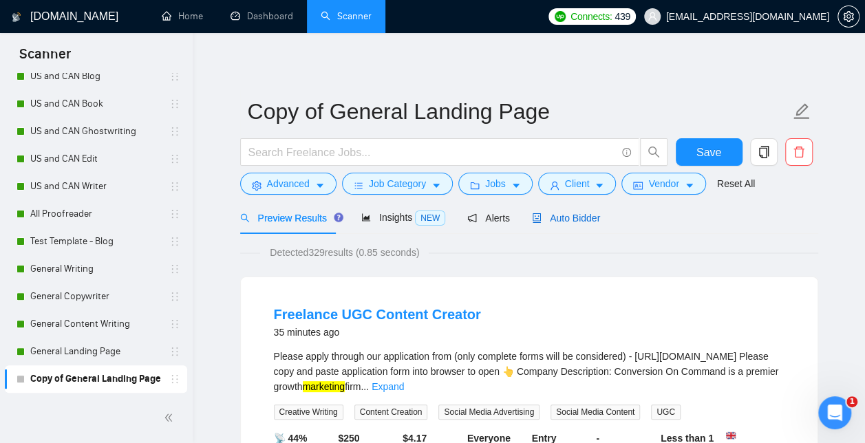
click at [558, 224] on span "Auto Bidder" at bounding box center [566, 218] width 68 height 11
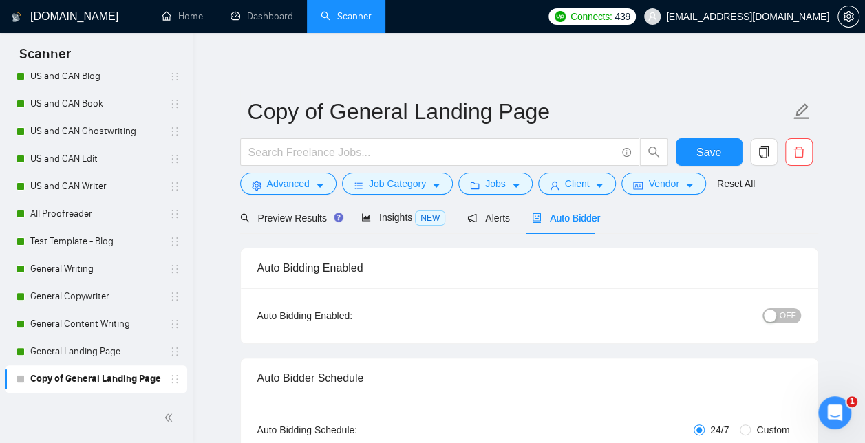
click at [773, 314] on div "button" at bounding box center [770, 316] width 12 height 12
click at [269, 186] on span "Advanced" at bounding box center [288, 183] width 43 height 15
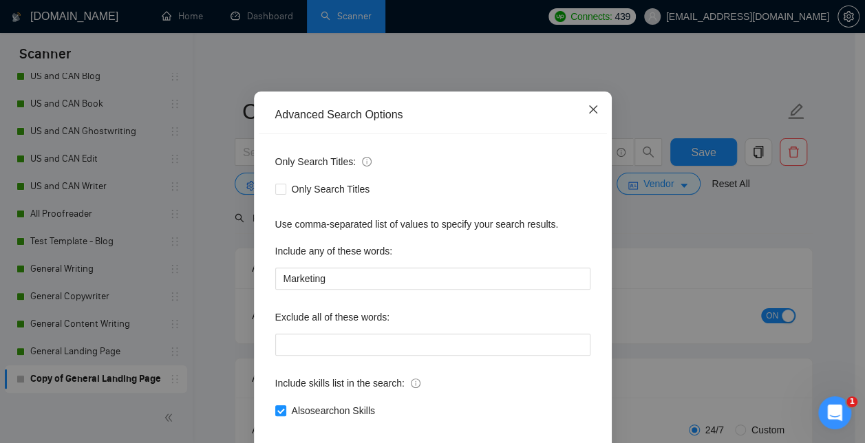
click at [588, 115] on icon "close" at bounding box center [593, 109] width 11 height 11
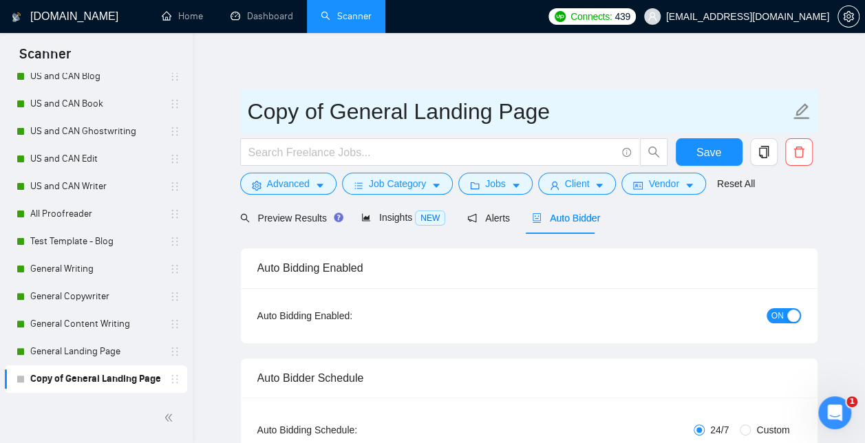
drag, startPoint x: 551, startPoint y: 110, endPoint x: 224, endPoint y: 107, distance: 326.3
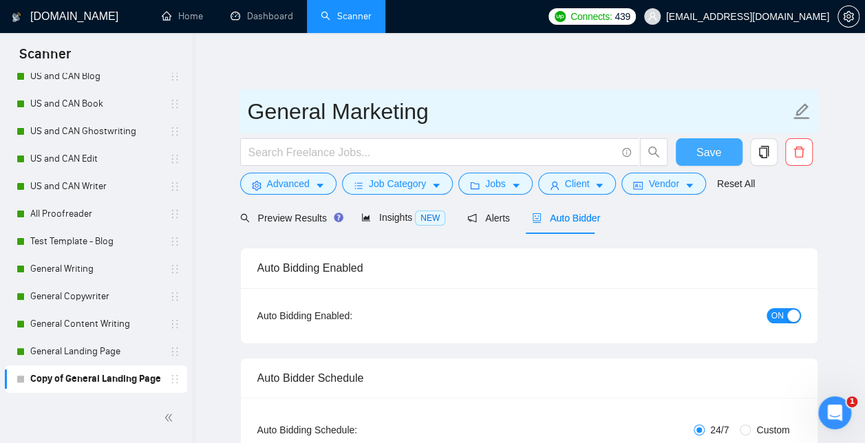
type input "General Marketing"
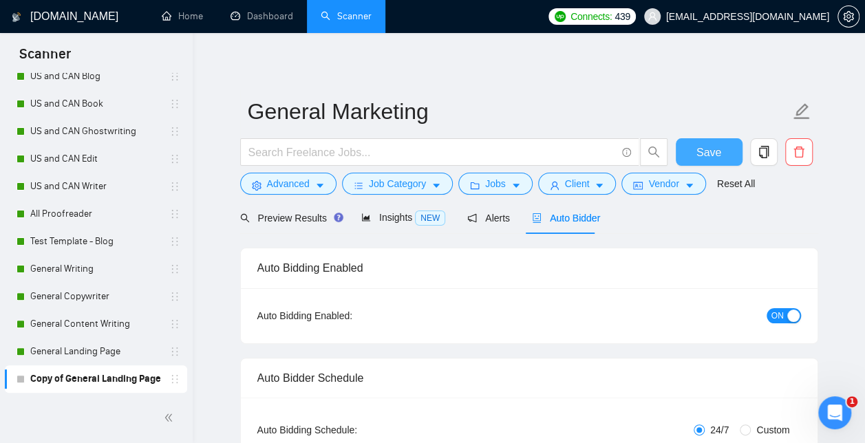
click at [699, 147] on span "Save" at bounding box center [709, 152] width 25 height 17
click at [754, 147] on span "copy" at bounding box center [764, 152] width 26 height 12
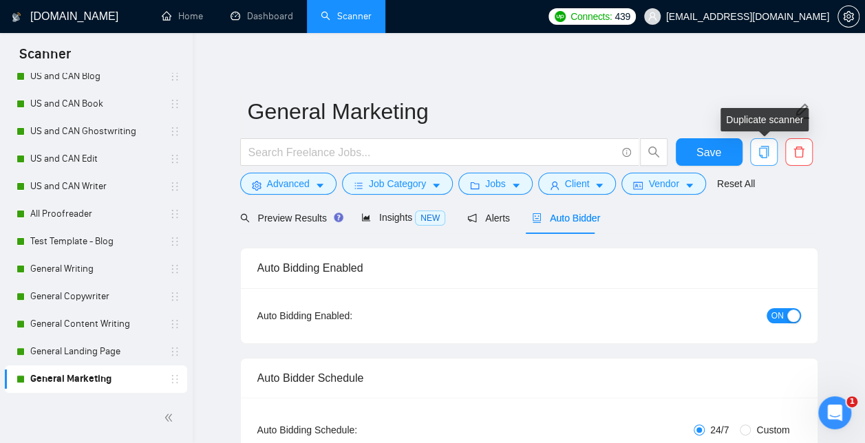
click at [759, 159] on button "button" at bounding box center [764, 152] width 28 height 28
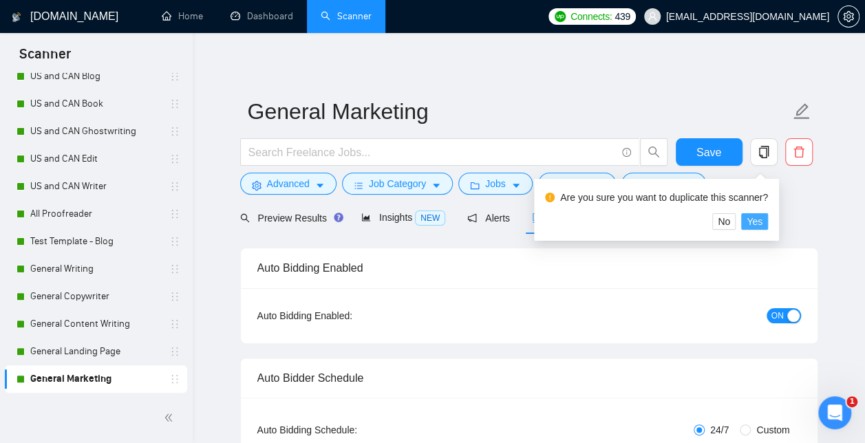
click at [748, 215] on span "Yes" at bounding box center [755, 221] width 16 height 15
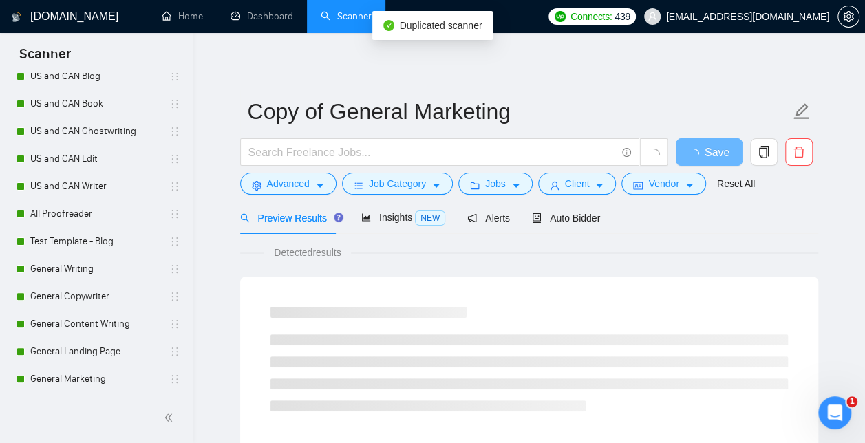
scroll to position [134, 0]
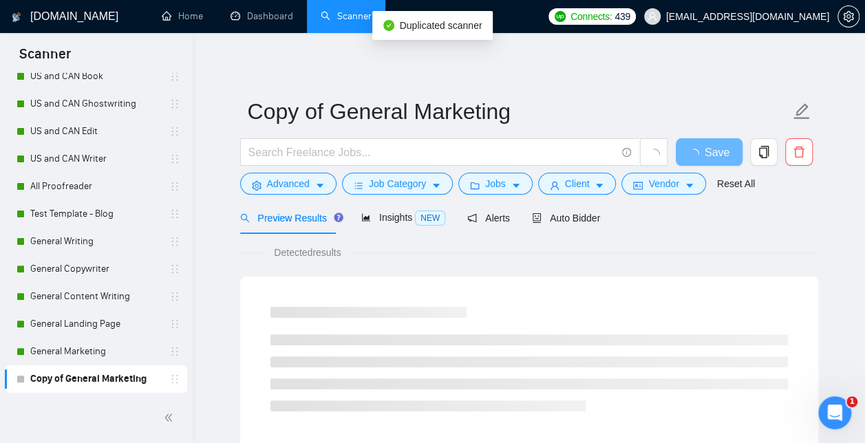
click at [98, 374] on link "Copy of General Marketing" at bounding box center [95, 379] width 131 height 28
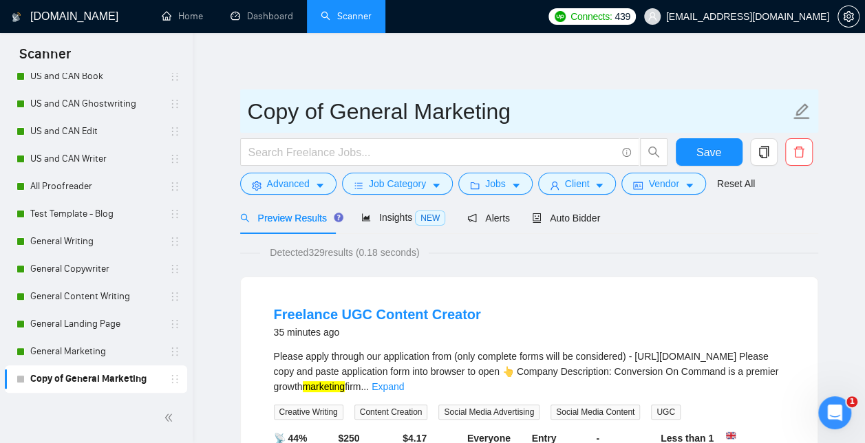
drag, startPoint x: 523, startPoint y: 114, endPoint x: 251, endPoint y: 103, distance: 272.8
click at [251, 103] on input "Copy of General Marketing" at bounding box center [519, 111] width 542 height 34
type input "General Website"
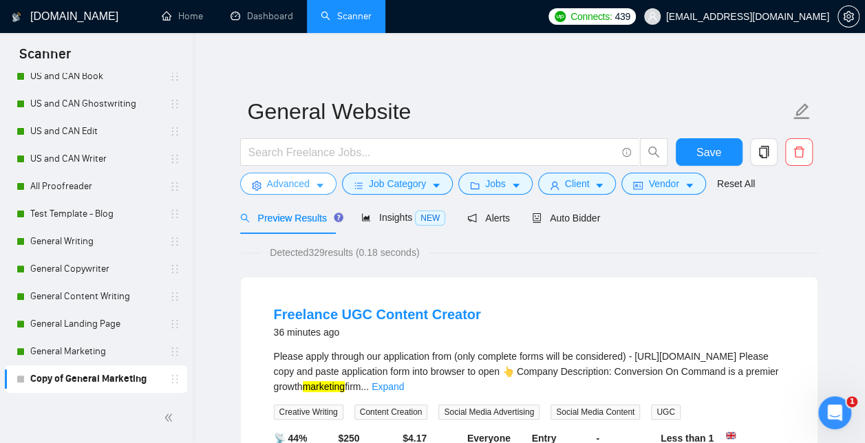
click at [278, 186] on span "Advanced" at bounding box center [288, 183] width 43 height 15
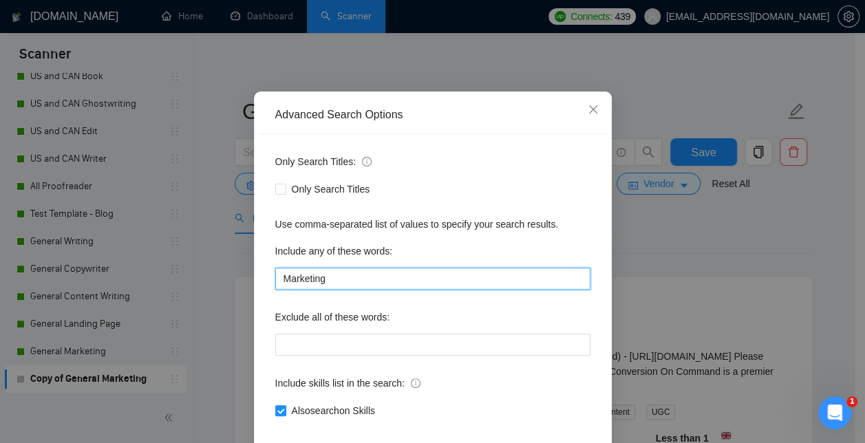
drag, startPoint x: 330, startPoint y: 343, endPoint x: 218, endPoint y: 346, distance: 112.2
click at [218, 346] on div "Advanced Search Options Only Search Titles: Only Search Titles Use comma-separa…" at bounding box center [432, 221] width 865 height 443
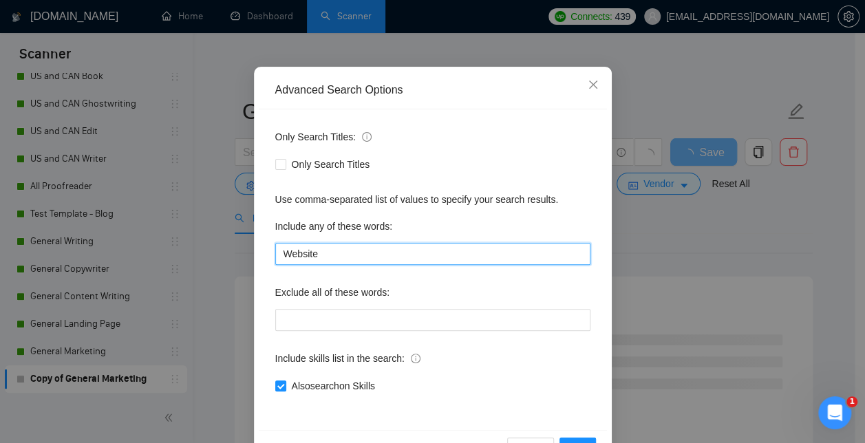
scroll to position [129, 0]
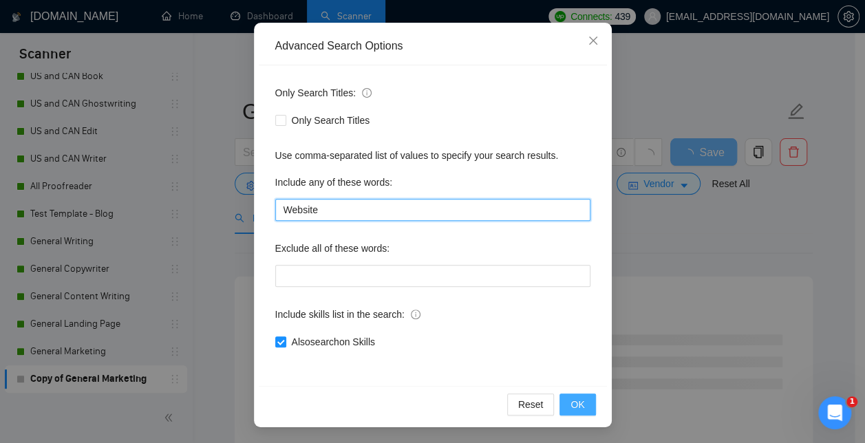
type input "Website"
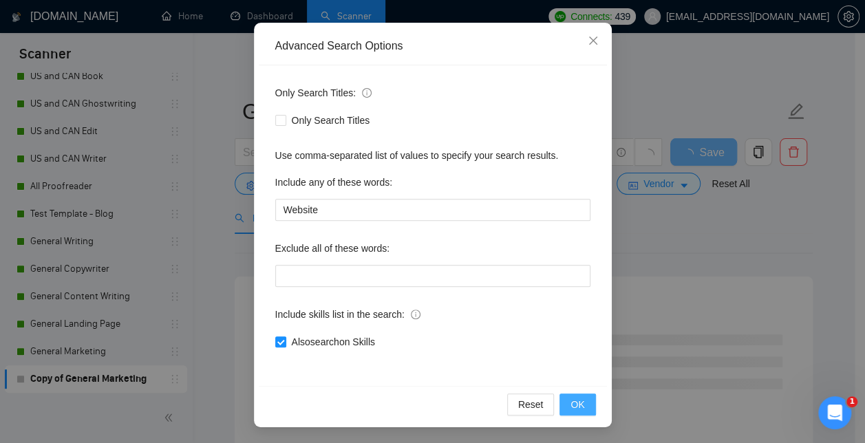
click at [571, 407] on span "OK" at bounding box center [578, 404] width 14 height 15
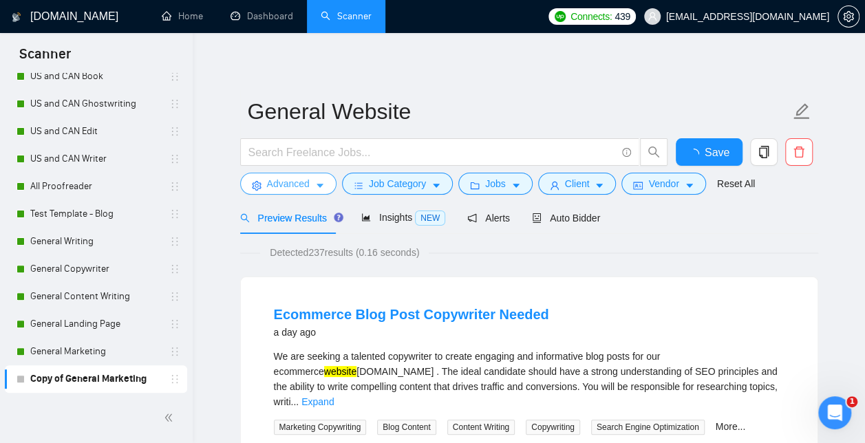
scroll to position [0, 0]
click at [560, 219] on span "Auto Bidder" at bounding box center [566, 218] width 68 height 11
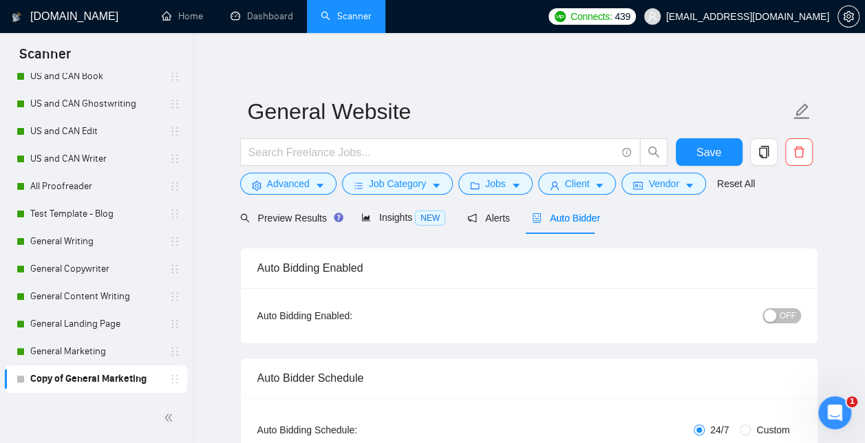
click at [769, 315] on div "button" at bounding box center [770, 316] width 12 height 12
click at [718, 151] on span "Save" at bounding box center [709, 152] width 25 height 17
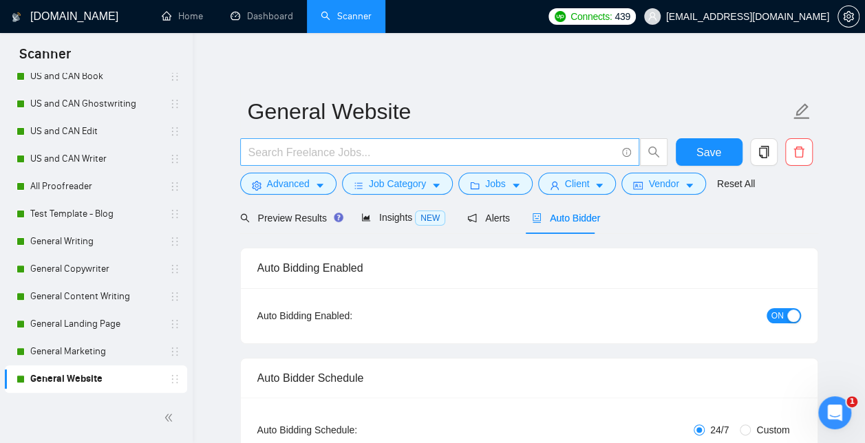
click at [321, 149] on input "text" at bounding box center [432, 152] width 368 height 17
type input "T"
type input "G"
click at [765, 153] on icon "copy" at bounding box center [764, 152] width 12 height 12
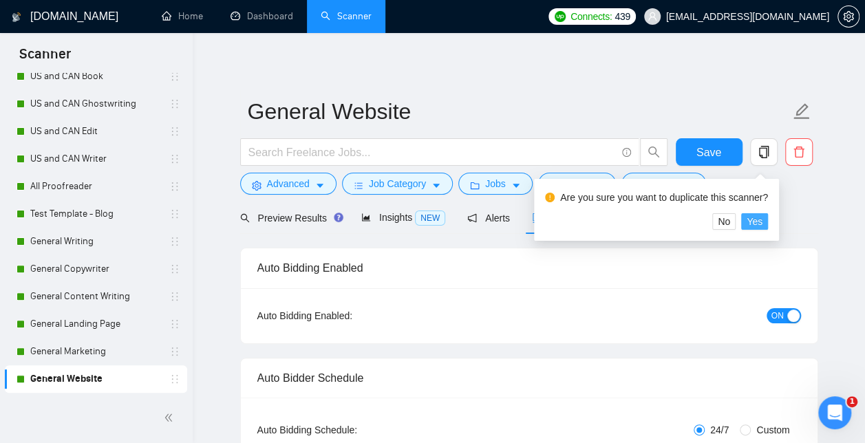
click at [763, 217] on button "Yes" at bounding box center [754, 221] width 27 height 17
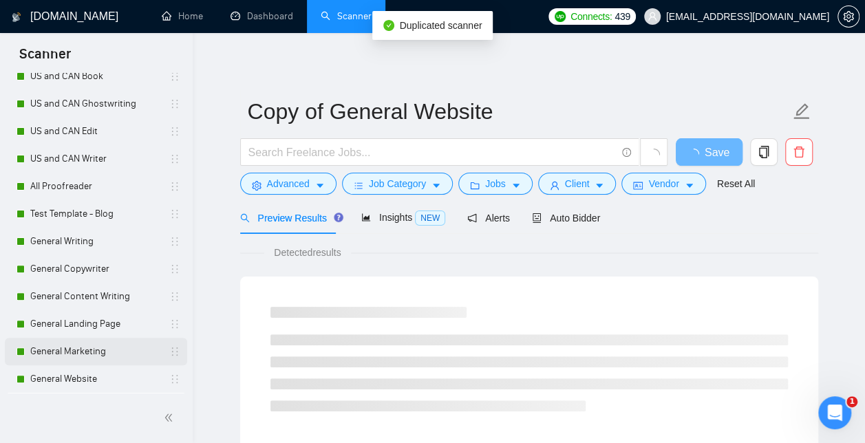
drag, startPoint x: 187, startPoint y: 275, endPoint x: 178, endPoint y: 352, distance: 77.6
click at [178, 352] on ul "New Scanner My Scanners US and CAN Web Content US and CAN Blog US and CAN Book …" at bounding box center [96, 179] width 193 height 481
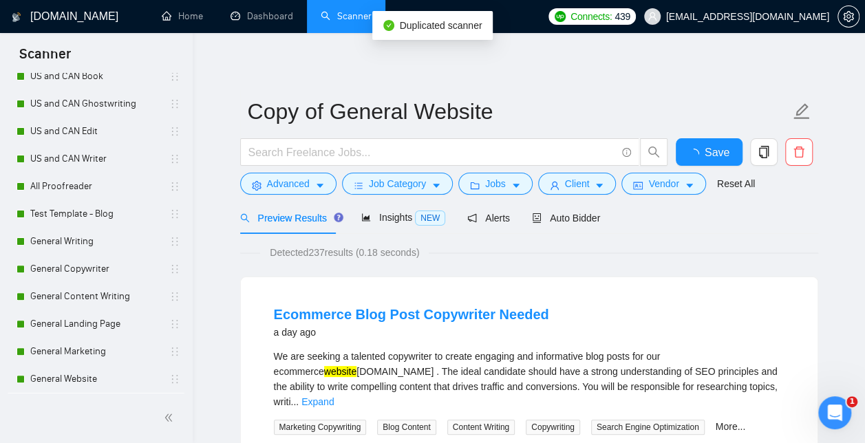
scroll to position [161, 0]
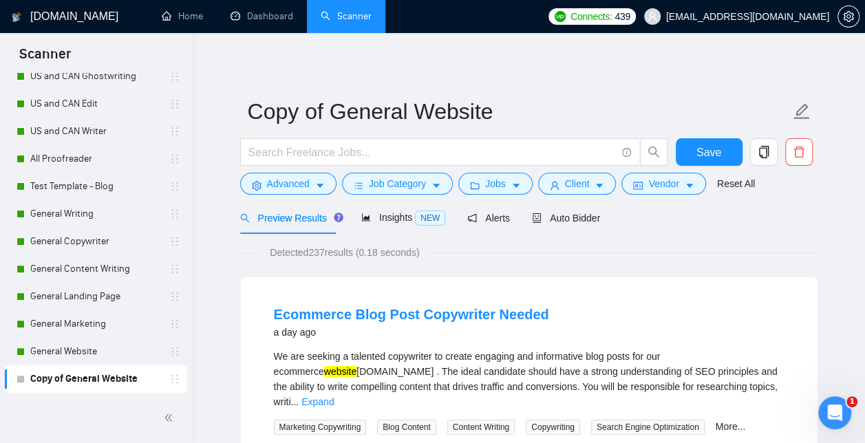
click at [67, 376] on link "Copy of General Website" at bounding box center [95, 379] width 131 height 28
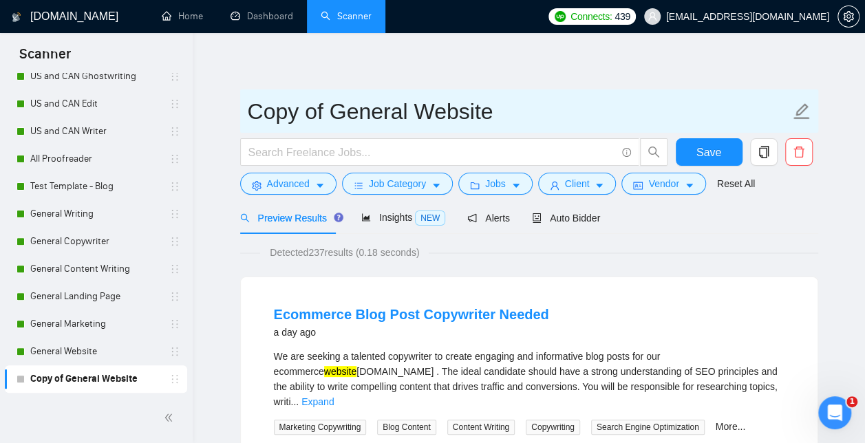
drag, startPoint x: 509, startPoint y: 113, endPoint x: 229, endPoint y: 109, distance: 280.2
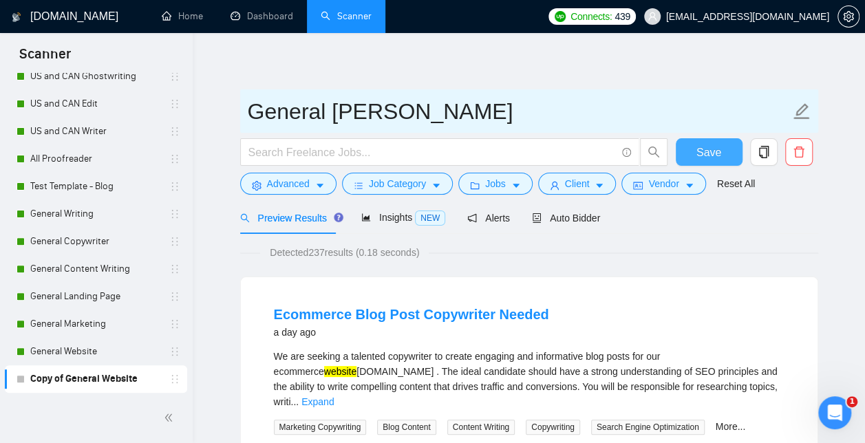
type input "General [PERSON_NAME]"
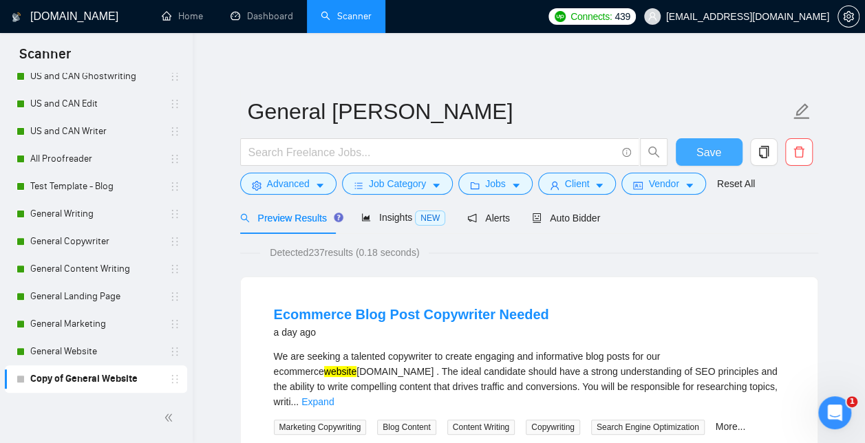
click at [706, 156] on span "Save" at bounding box center [709, 152] width 25 height 17
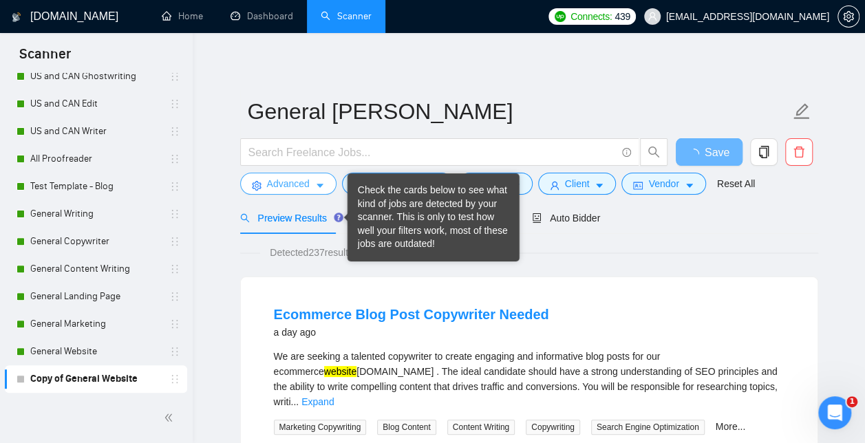
click at [295, 184] on span "Advanced" at bounding box center [288, 183] width 43 height 15
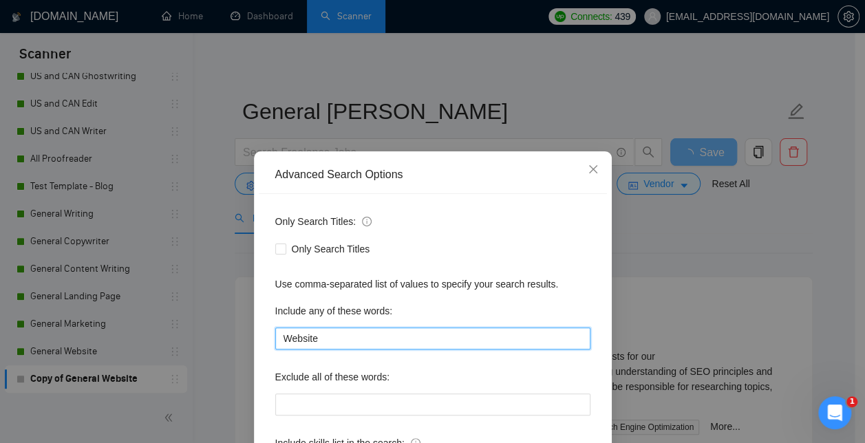
drag, startPoint x: 329, startPoint y: 344, endPoint x: 224, endPoint y: 344, distance: 105.3
click at [224, 344] on div "Advanced Search Options Only Search Titles: Only Search Titles Use comma-separa…" at bounding box center [432, 221] width 865 height 443
type input "Grant"
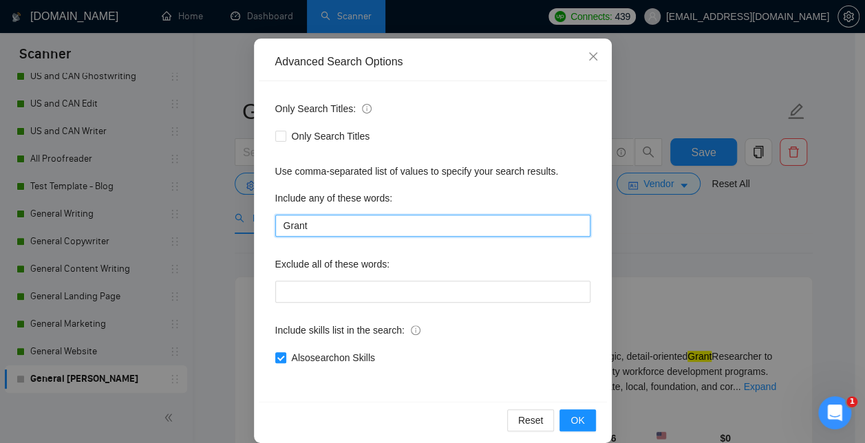
scroll to position [129, 0]
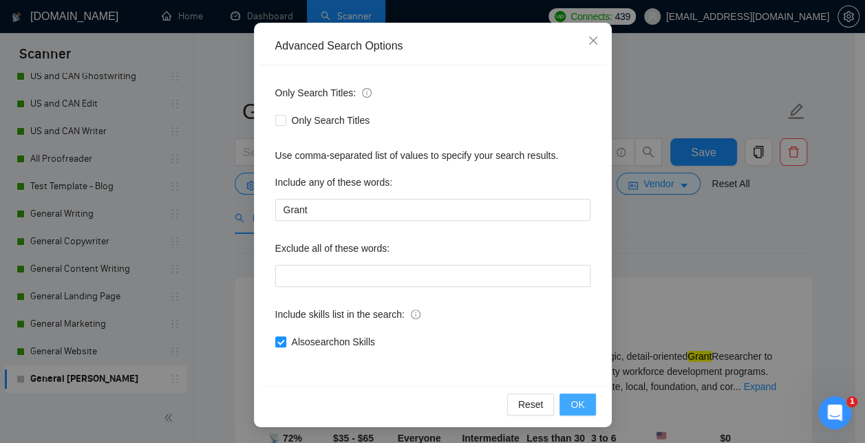
click at [571, 402] on span "OK" at bounding box center [578, 404] width 14 height 15
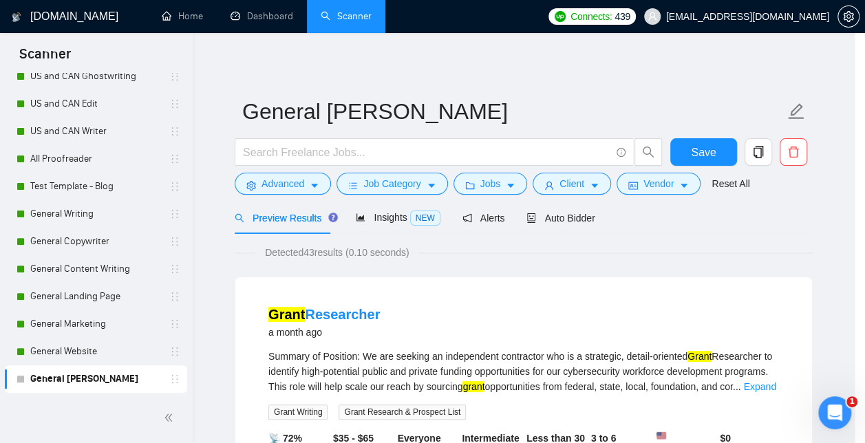
scroll to position [60, 0]
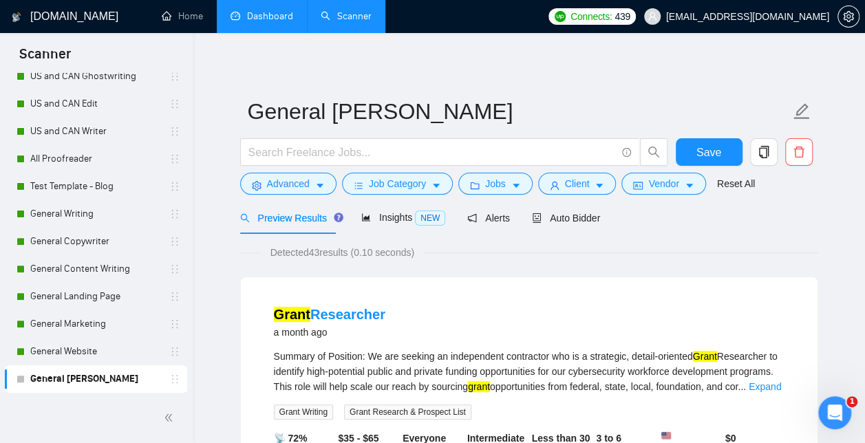
click at [253, 21] on link "Dashboard" at bounding box center [262, 16] width 63 height 12
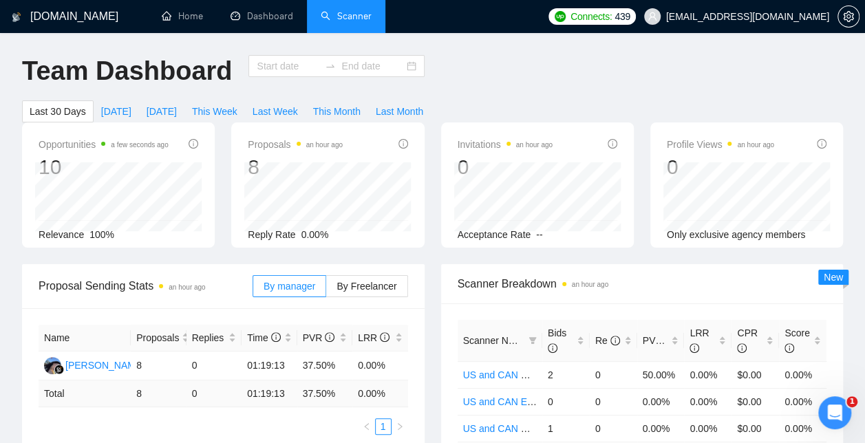
type input "[DATE]"
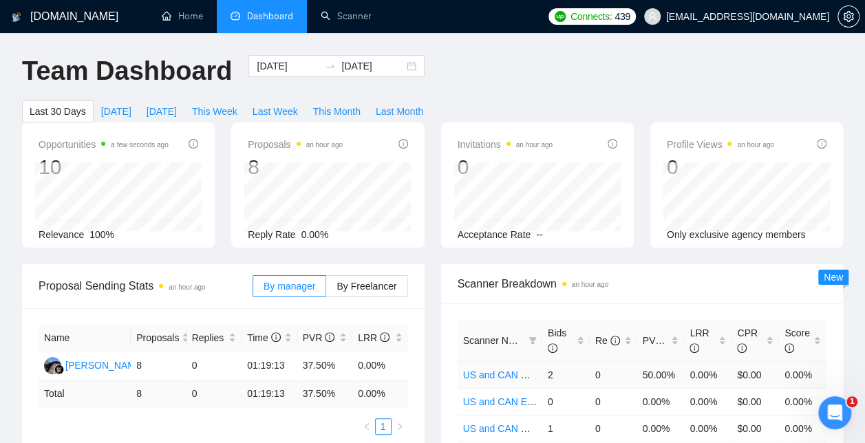
click at [505, 370] on link "US and CAN Writer" at bounding box center [504, 375] width 83 height 11
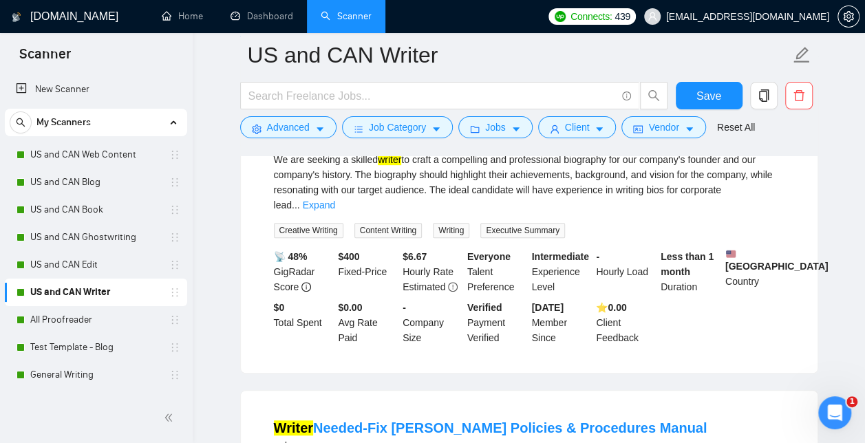
scroll to position [197, 0]
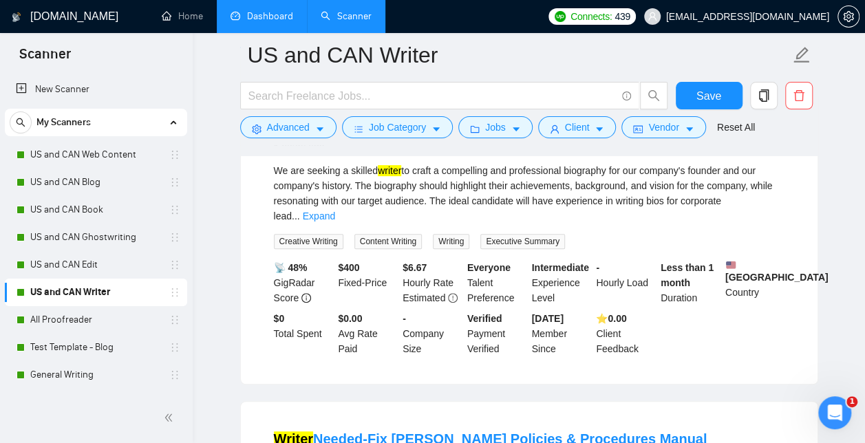
click at [264, 17] on link "Dashboard" at bounding box center [262, 16] width 63 height 12
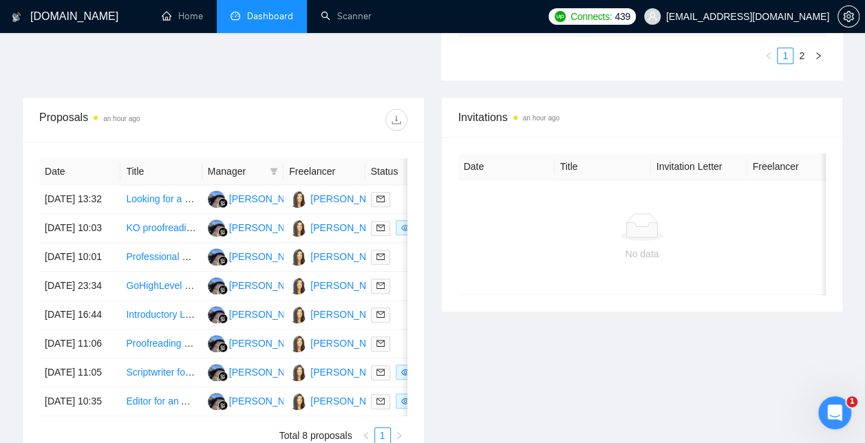
scroll to position [486, 0]
click at [160, 194] on link "Looking for a Freelancer to Setup My Autopilot WordPress Blog (with Pinterest I…" at bounding box center [318, 199] width 385 height 11
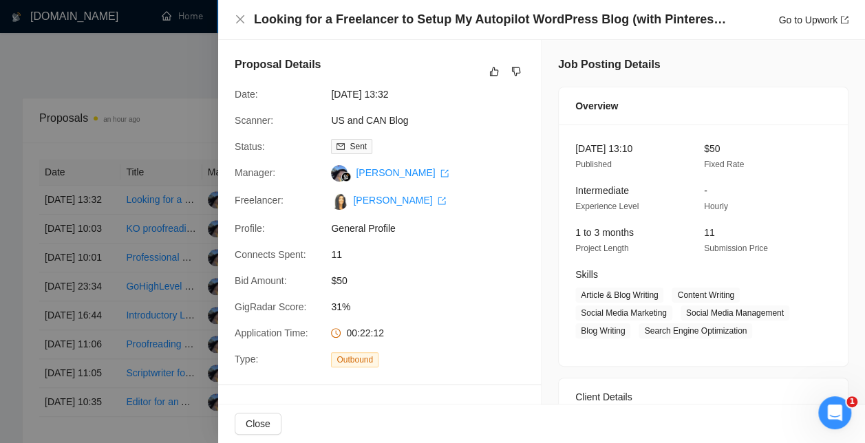
click at [138, 55] on div at bounding box center [432, 221] width 865 height 443
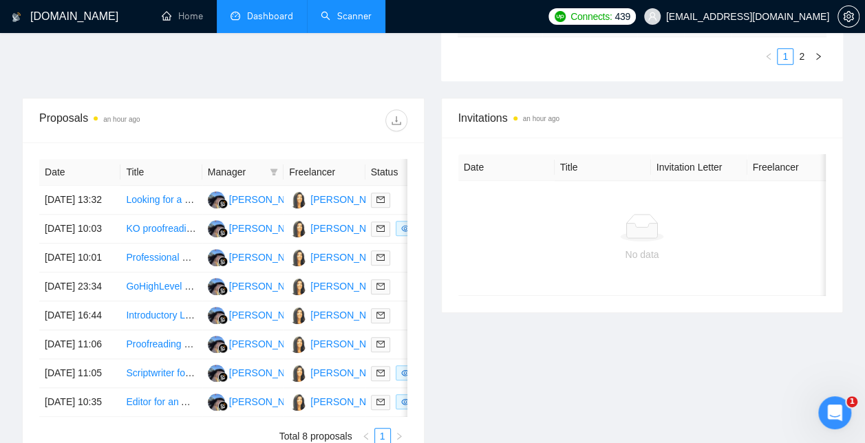
click at [332, 21] on link "Scanner" at bounding box center [346, 16] width 51 height 12
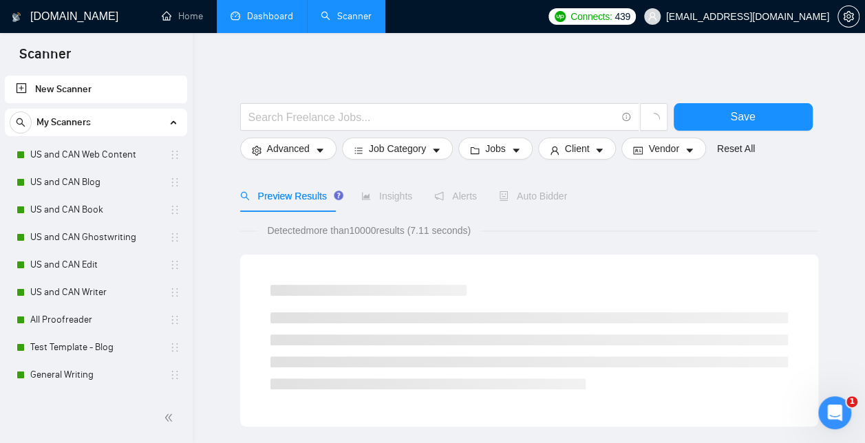
drag, startPoint x: 193, startPoint y: 266, endPoint x: 193, endPoint y: 340, distance: 73.6
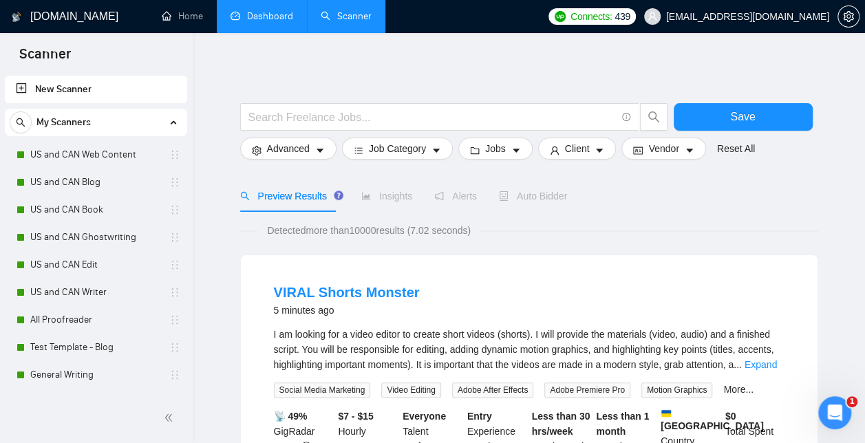
scroll to position [161, 0]
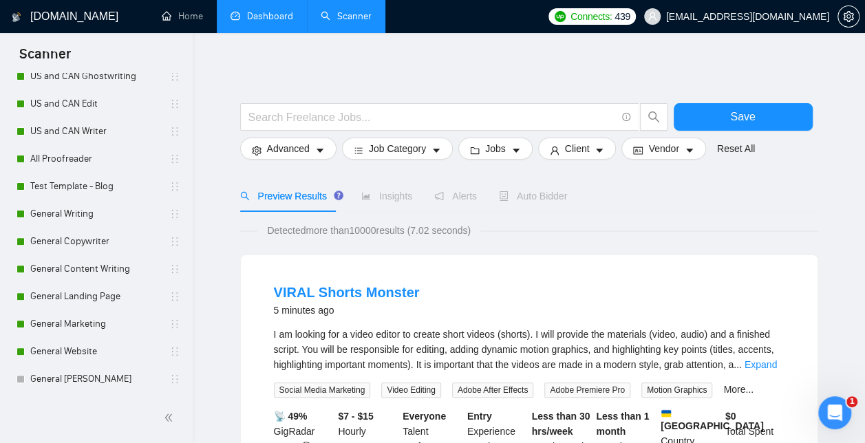
click at [187, 348] on ul "New Scanner My Scanners US and CAN Web Content US and CAN Blog US and CAN Book …" at bounding box center [96, 152] width 193 height 481
drag, startPoint x: 187, startPoint y: 348, endPoint x: 187, endPoint y: 363, distance: 14.5
click at [187, 363] on ul "New Scanner My Scanners US and CAN Web Content US and CAN Blog US and CAN Book …" at bounding box center [96, 152] width 193 height 481
click at [61, 376] on link "General [PERSON_NAME]" at bounding box center [95, 379] width 131 height 28
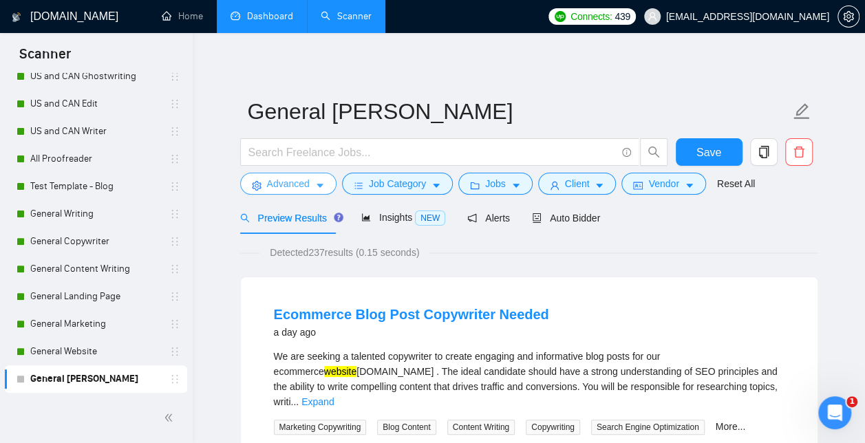
click at [303, 186] on span "Advanced" at bounding box center [288, 183] width 43 height 15
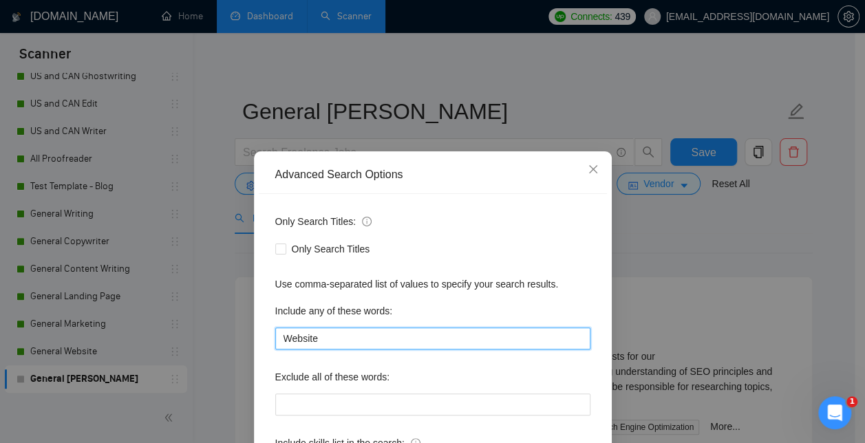
drag, startPoint x: 323, startPoint y: 346, endPoint x: 235, endPoint y: 346, distance: 88.1
click at [235, 346] on div "Advanced Search Options Only Search Titles: Only Search Titles Use comma-separa…" at bounding box center [432, 221] width 865 height 443
type input "SEO"
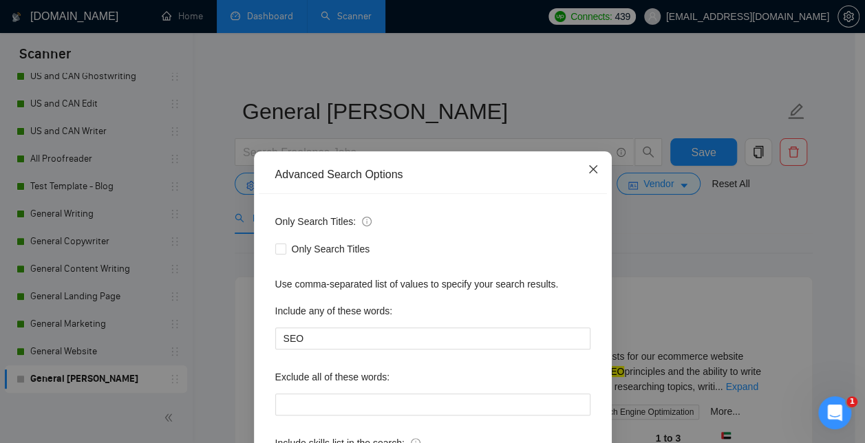
click at [593, 164] on icon "close" at bounding box center [593, 169] width 11 height 11
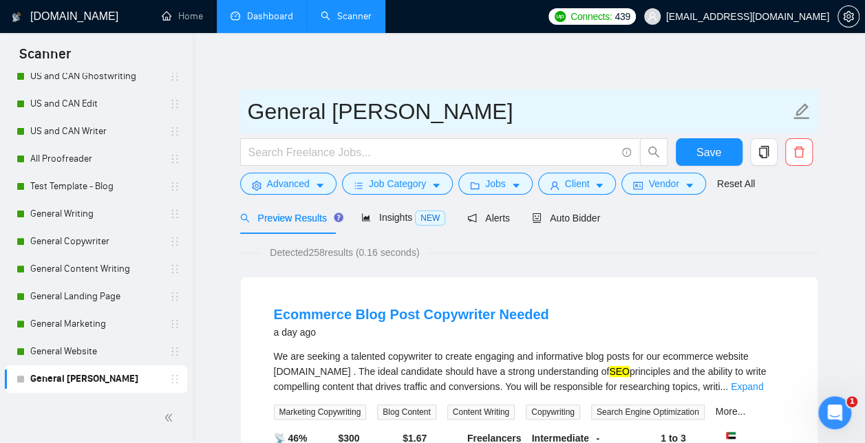
drag, startPoint x: 399, startPoint y: 116, endPoint x: 336, endPoint y: 117, distance: 63.3
click at [336, 117] on input "General [PERSON_NAME]" at bounding box center [519, 111] width 542 height 34
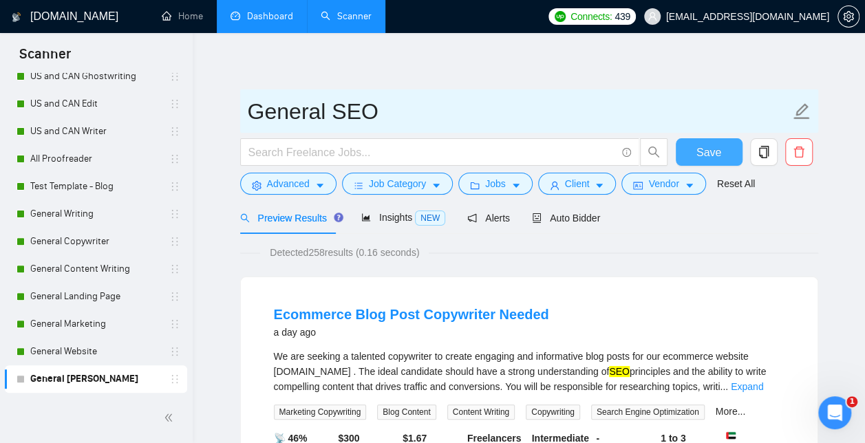
type input "General SEO"
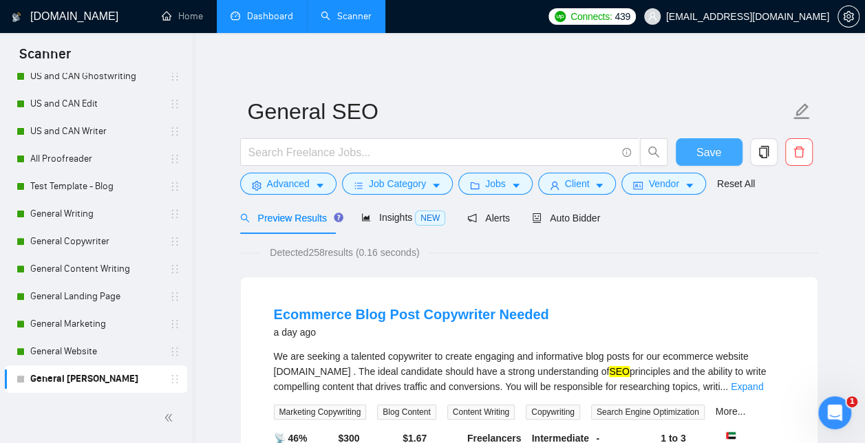
click at [716, 147] on span "Save" at bounding box center [709, 152] width 25 height 17
click at [577, 213] on span "Auto Bidder" at bounding box center [566, 218] width 68 height 11
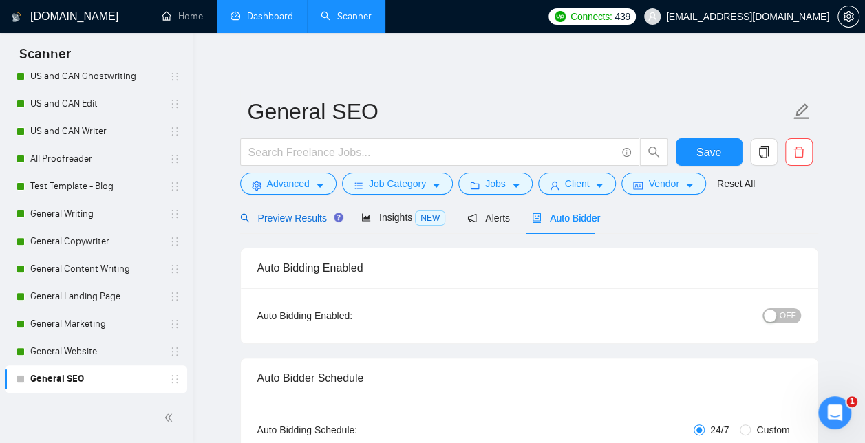
click at [300, 213] on span "Preview Results" at bounding box center [289, 218] width 99 height 11
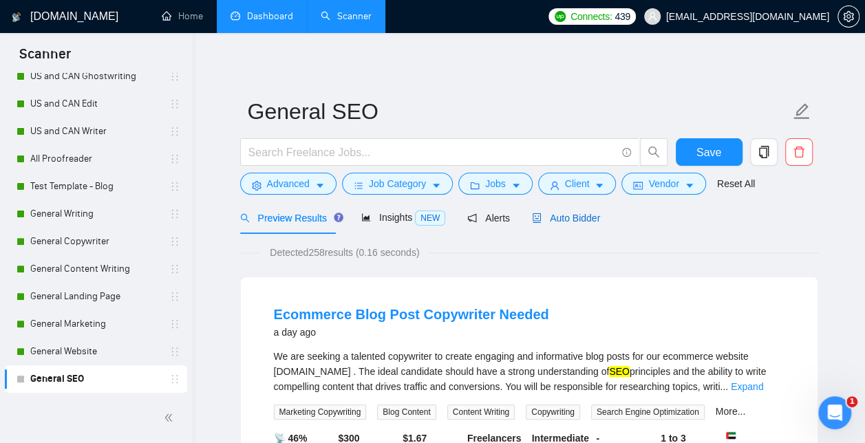
click at [576, 217] on span "Auto Bidder" at bounding box center [566, 218] width 68 height 11
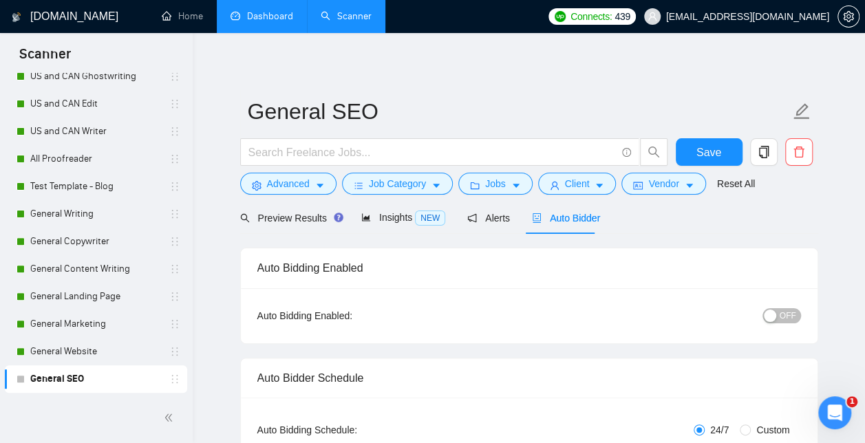
click at [772, 313] on div "button" at bounding box center [770, 316] width 12 height 12
click at [705, 162] on button "Save" at bounding box center [709, 152] width 67 height 28
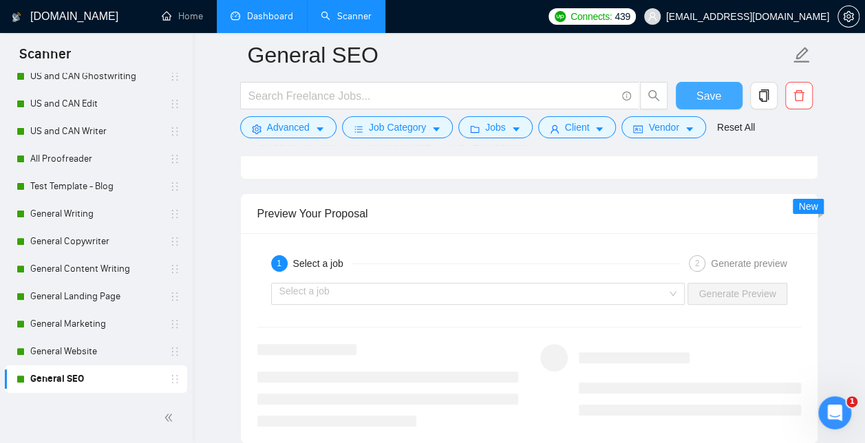
scroll to position [2632, 0]
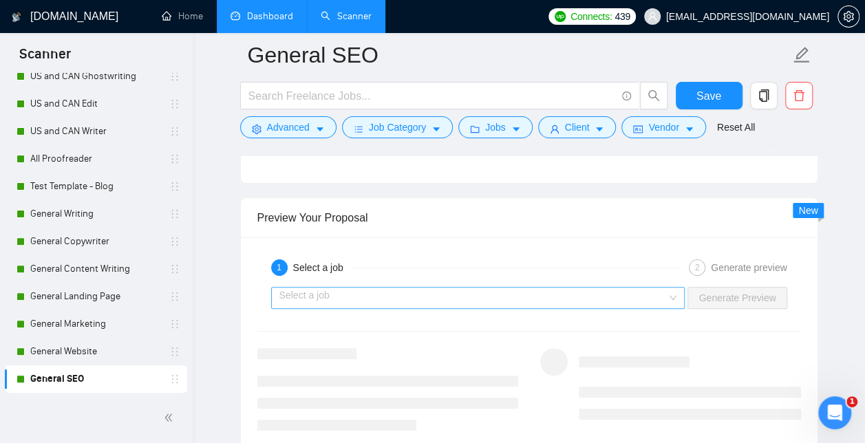
click at [649, 288] on input "search" at bounding box center [473, 298] width 388 height 21
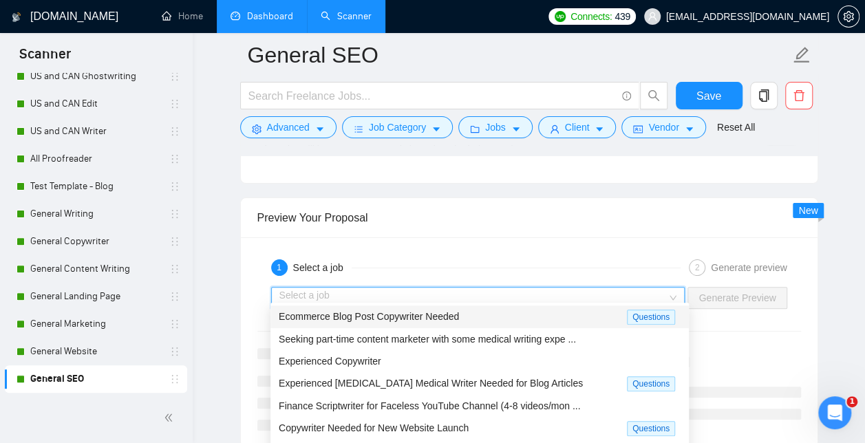
click at [435, 317] on span "Ecommerce Blog Post Copywriter Needed" at bounding box center [369, 316] width 180 height 11
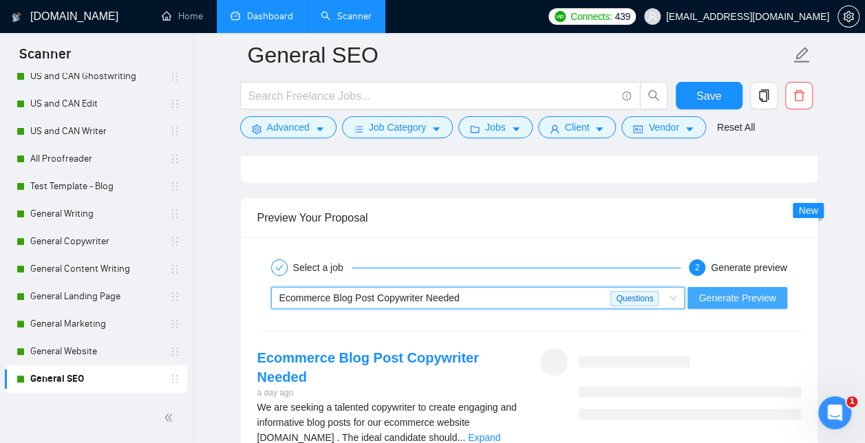
click at [743, 290] on span "Generate Preview" at bounding box center [737, 297] width 77 height 15
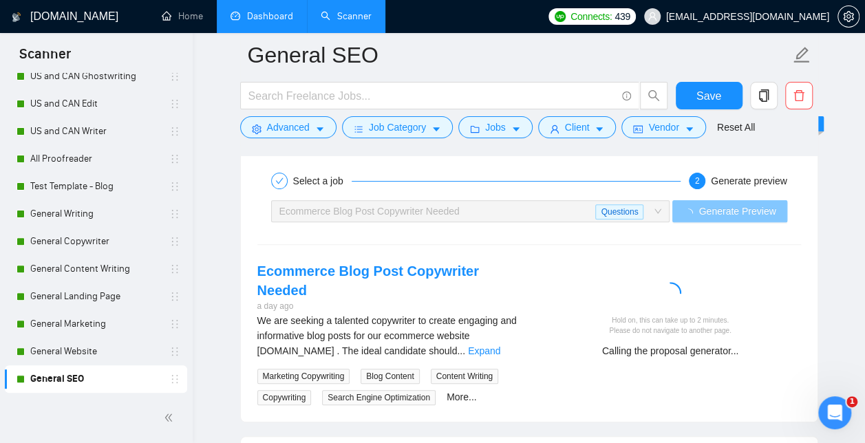
scroll to position [2719, 0]
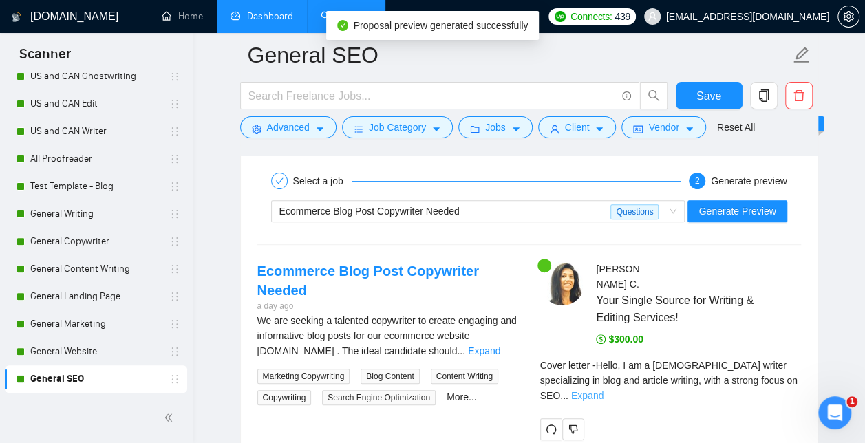
click at [604, 390] on link "Expand" at bounding box center [587, 395] width 32 height 11
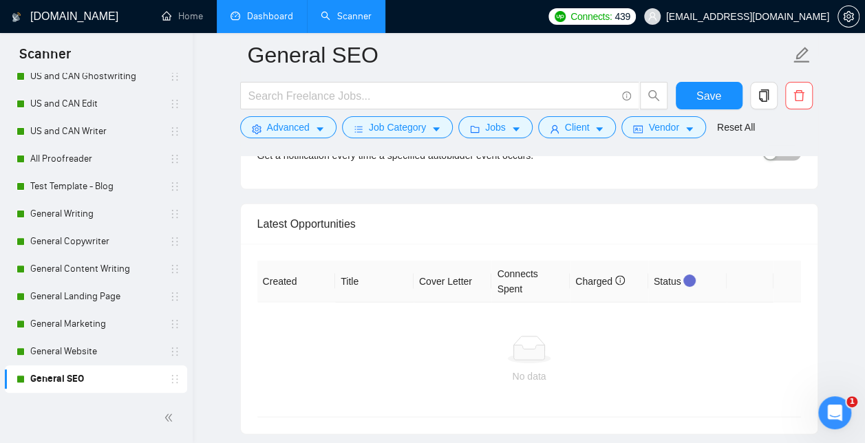
scroll to position [4006, 0]
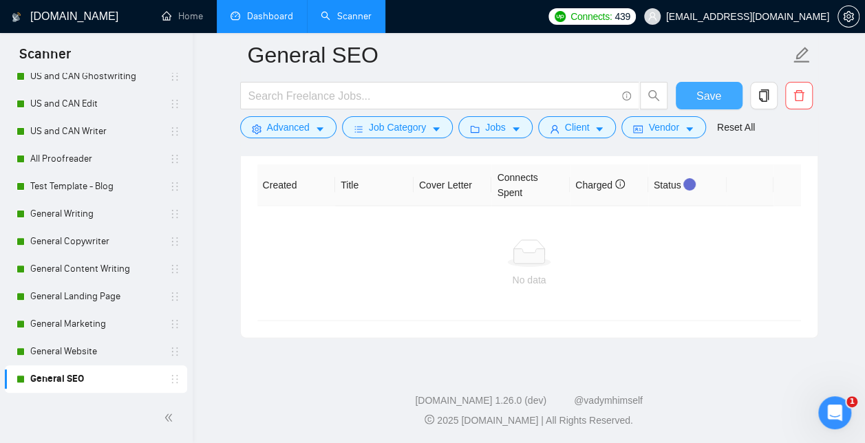
click at [703, 96] on span "Save" at bounding box center [709, 95] width 25 height 17
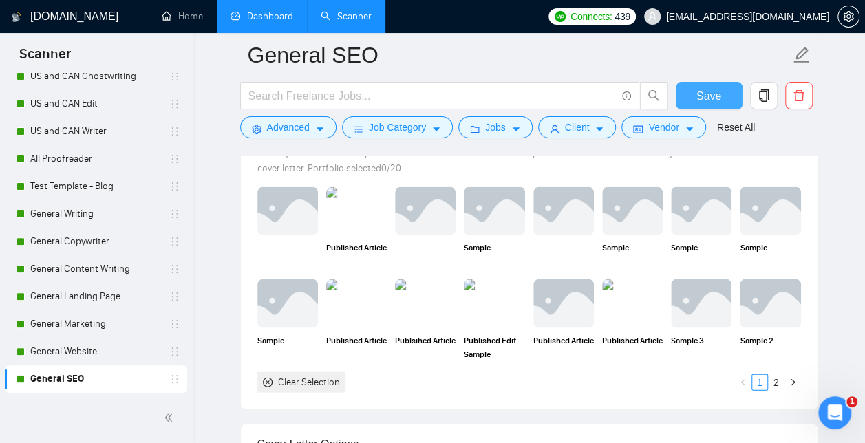
scroll to position [0, 0]
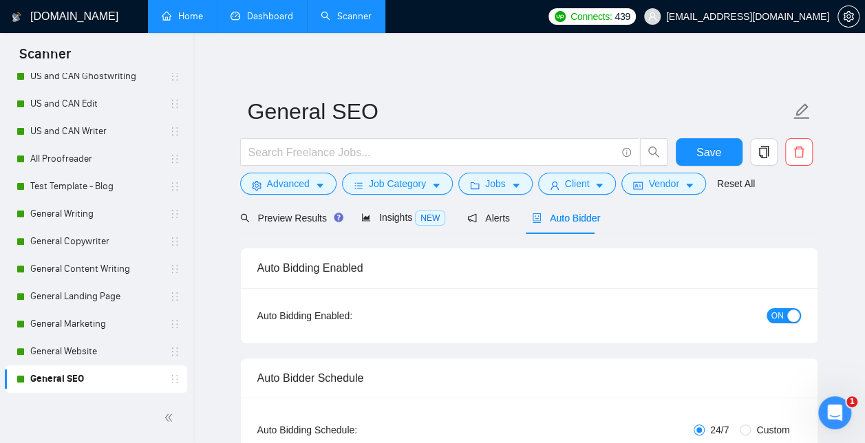
click at [191, 14] on link "Home" at bounding box center [182, 16] width 41 height 12
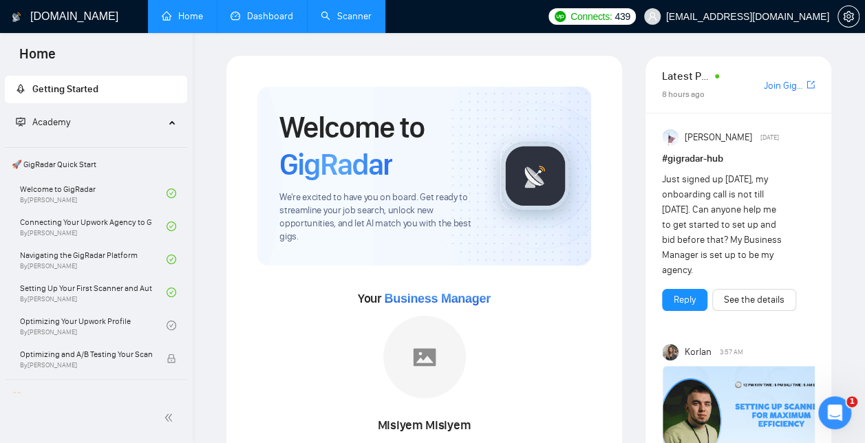
click at [262, 10] on link "Dashboard" at bounding box center [262, 16] width 63 height 12
